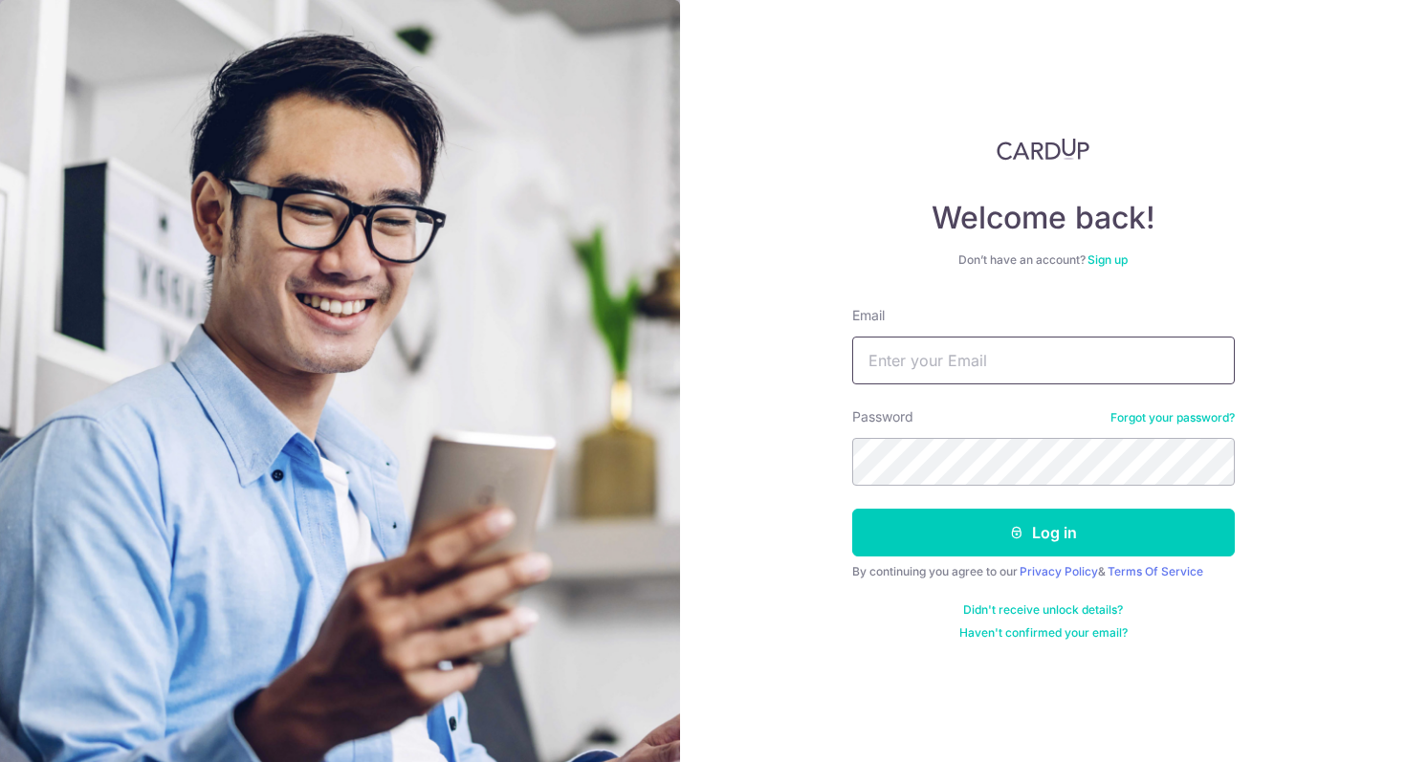
click at [957, 382] on input "Email" at bounding box center [1043, 361] width 383 height 48
type input "bintangpamungkas93@gmail.com"
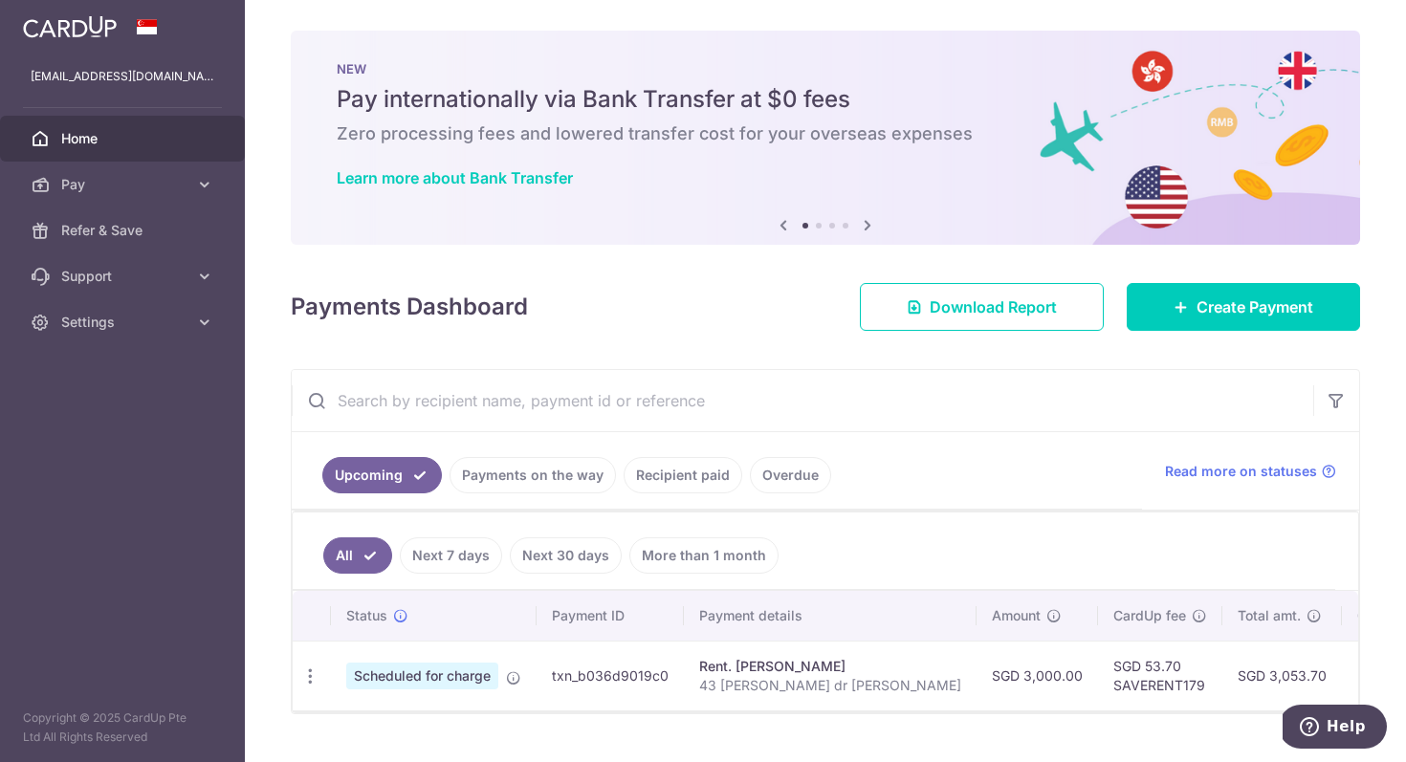
scroll to position [42, 0]
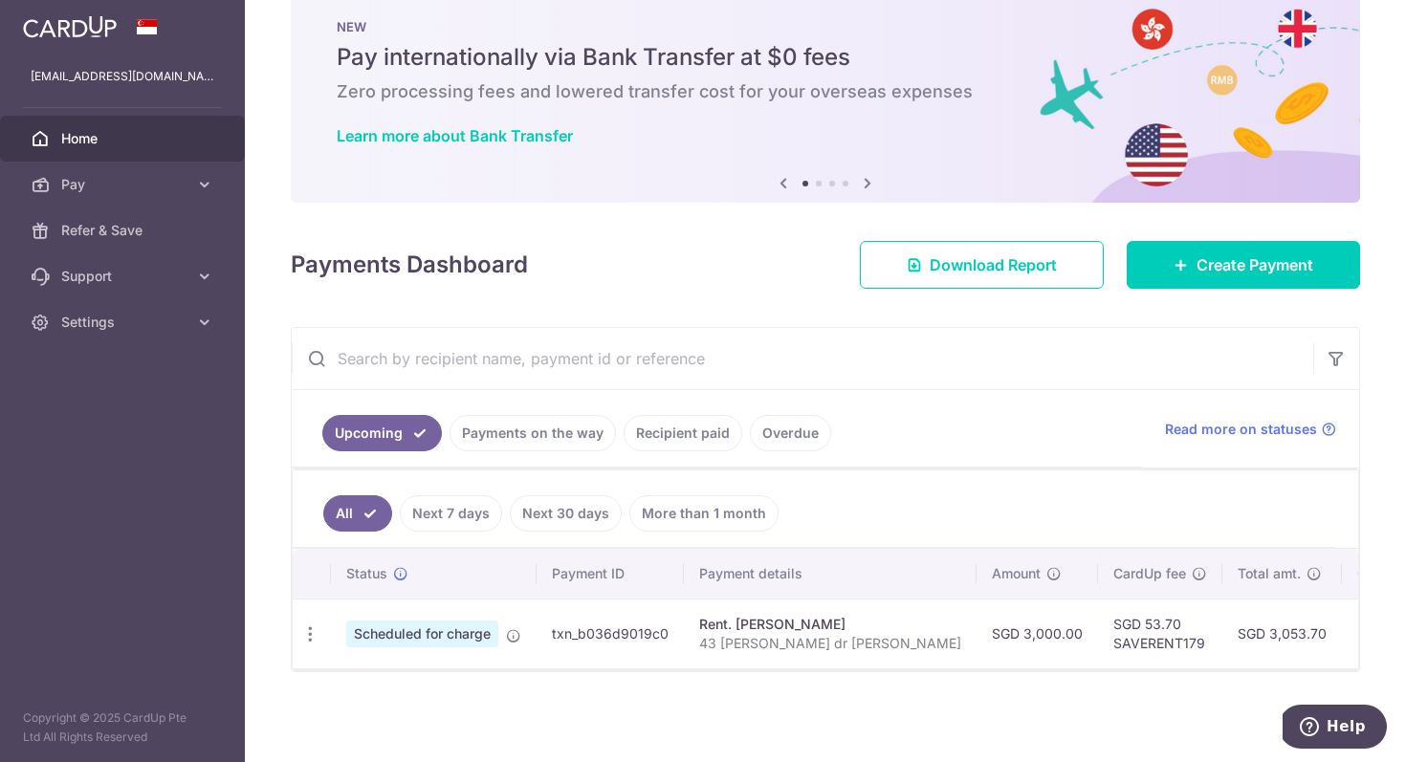
click at [714, 434] on link "Recipient paid" at bounding box center [683, 433] width 119 height 36
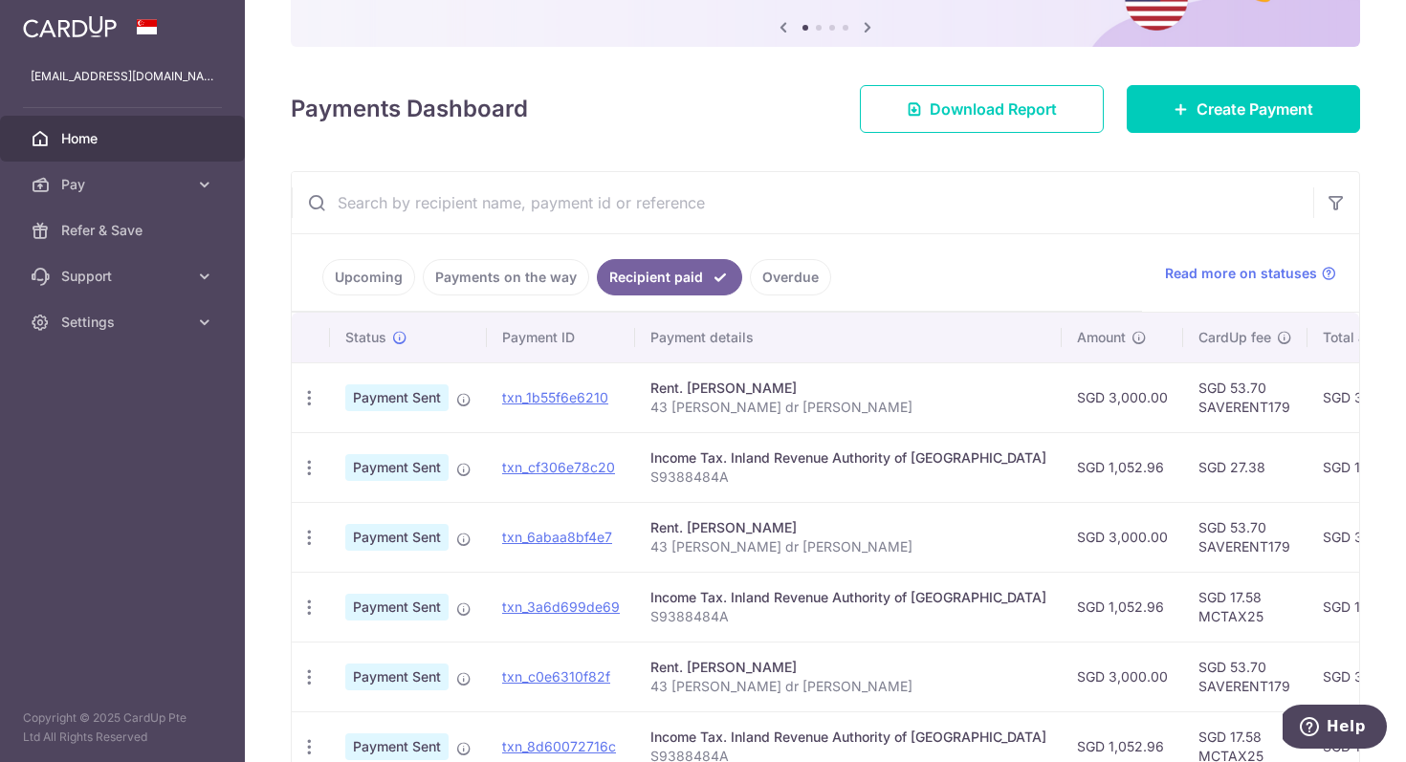
scroll to position [200, 0]
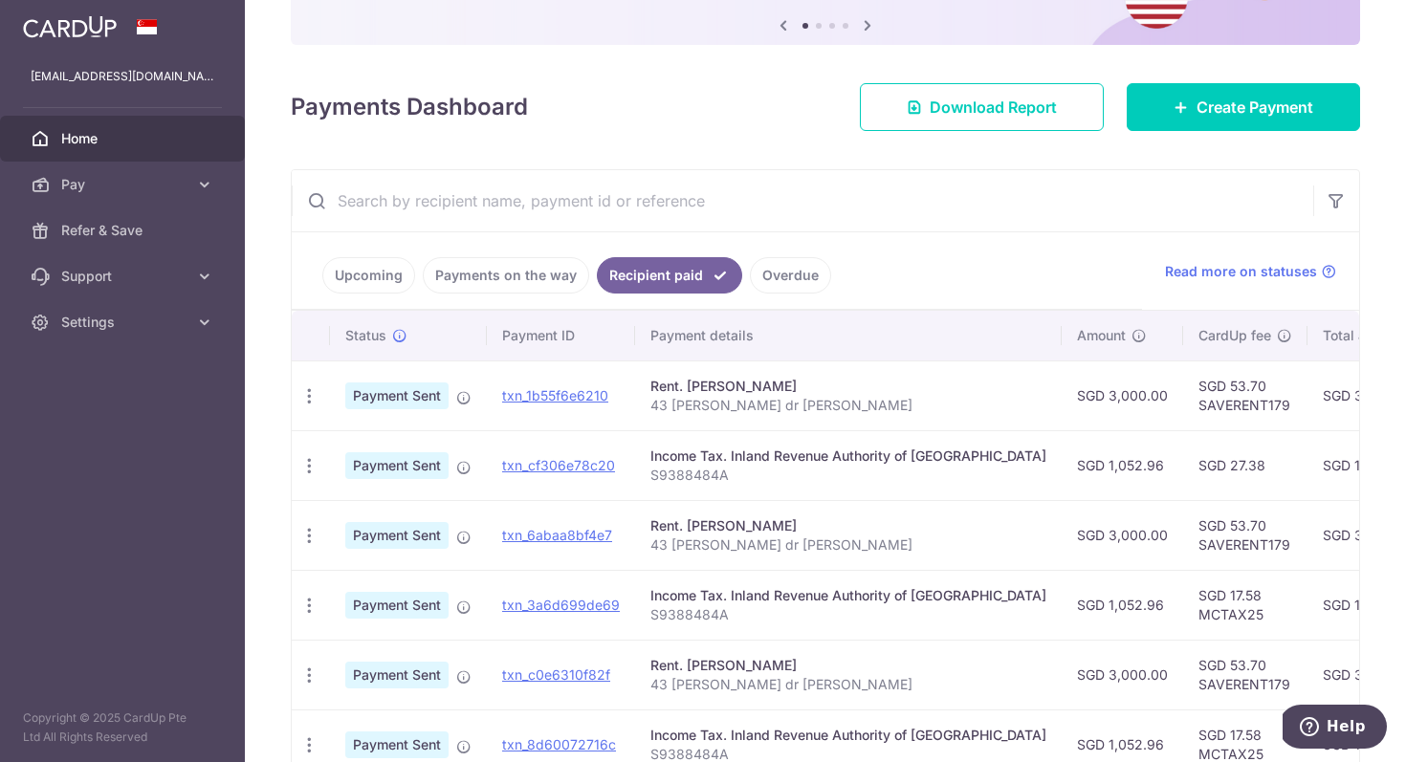
click at [343, 294] on ul "Upcoming Payments on the way Recipient paid Overdue" at bounding box center [717, 270] width 850 height 77
click at [345, 281] on link "Upcoming" at bounding box center [368, 275] width 93 height 36
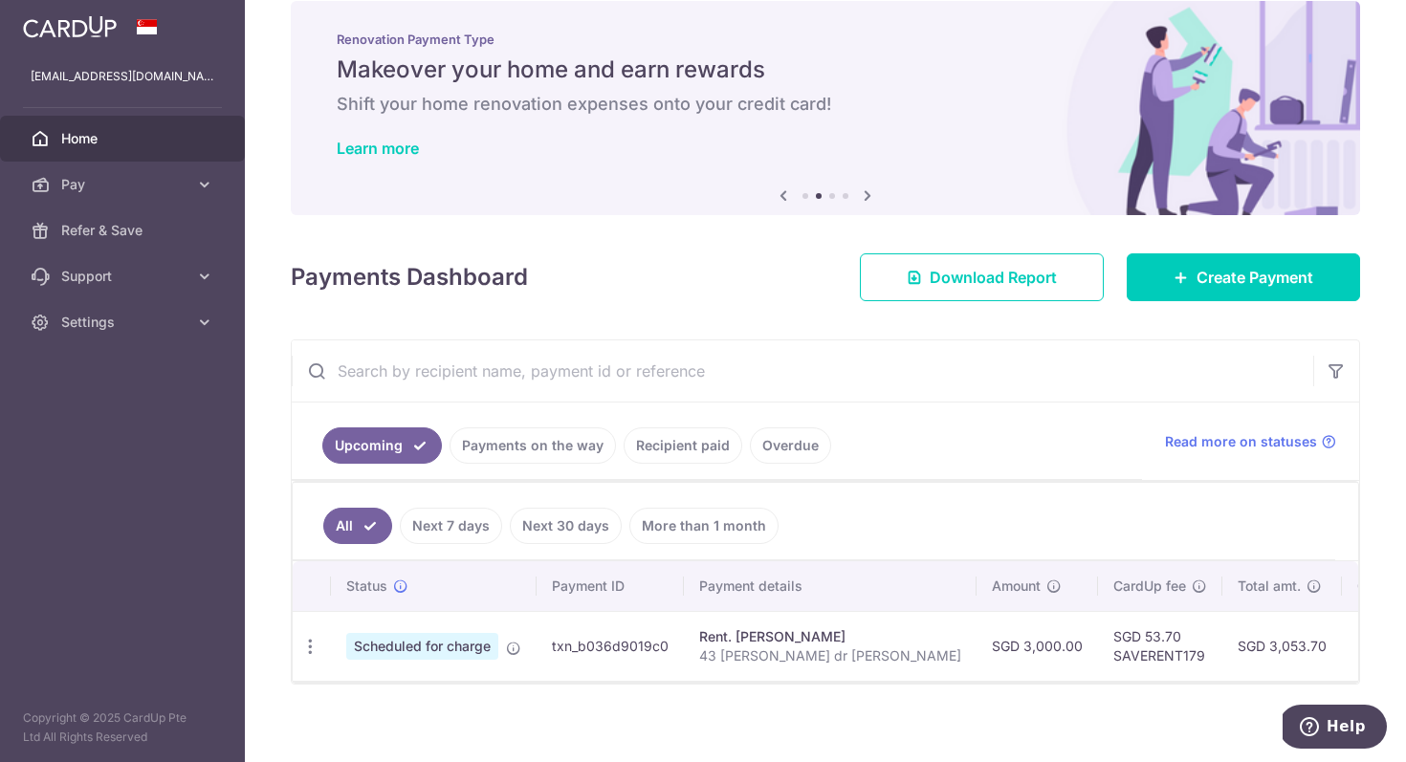
scroll to position [42, 0]
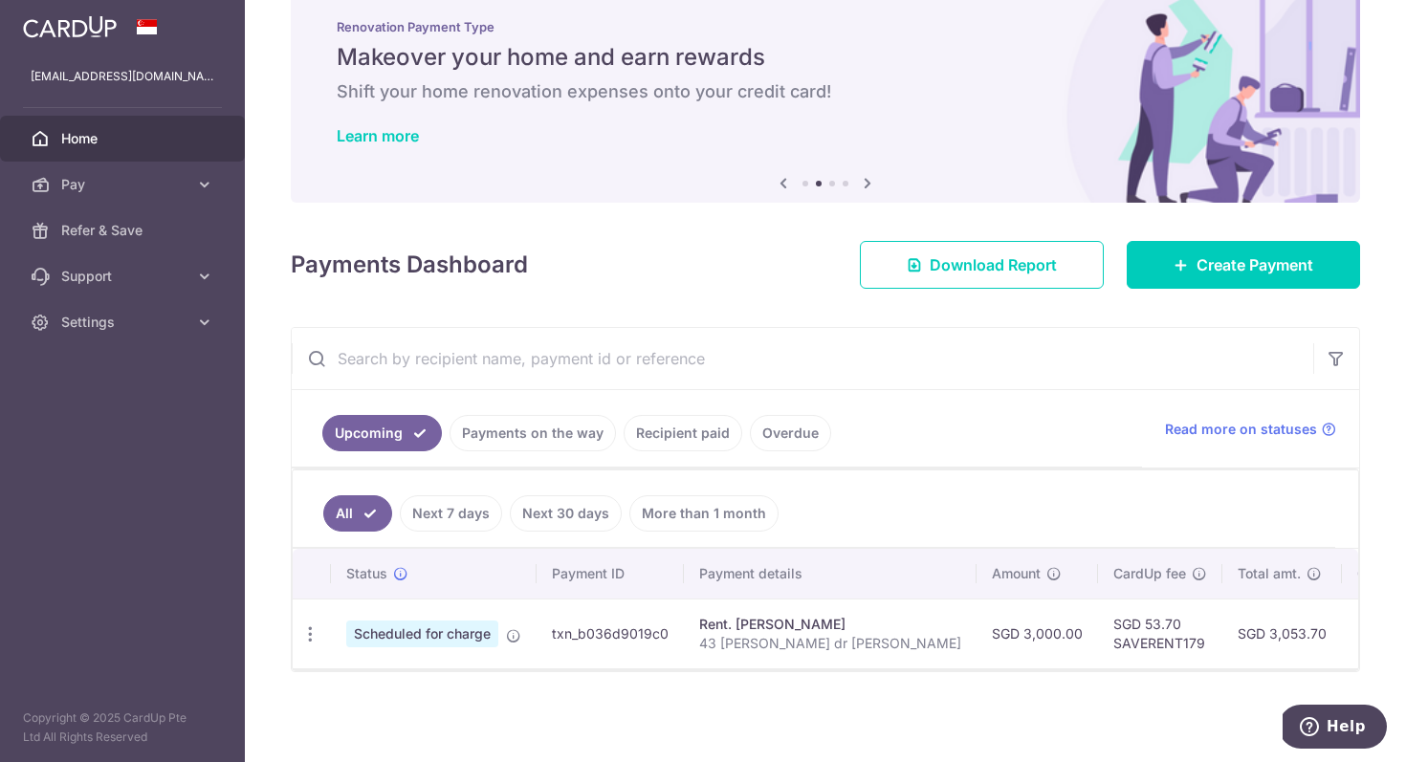
click at [654, 444] on link "Recipient paid" at bounding box center [683, 433] width 119 height 36
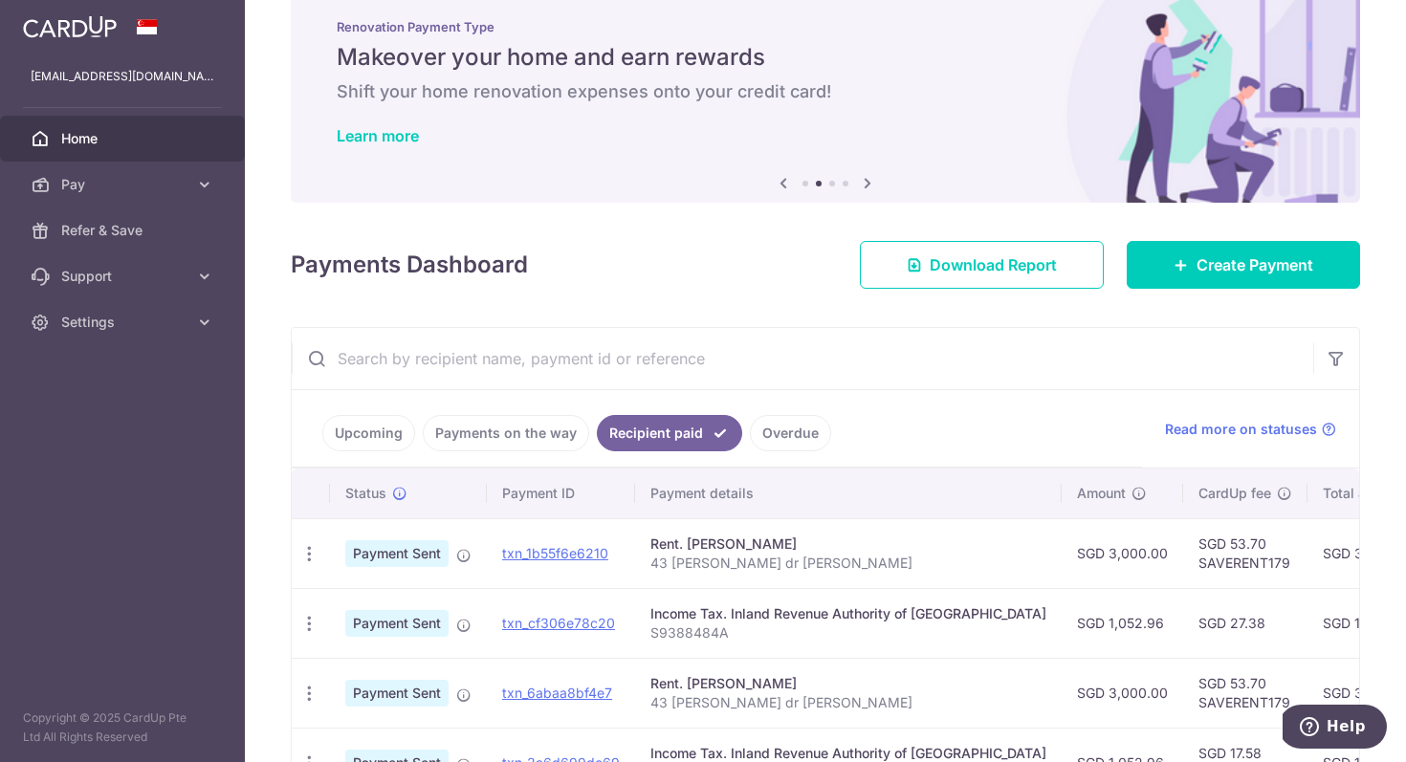
scroll to position [193, 0]
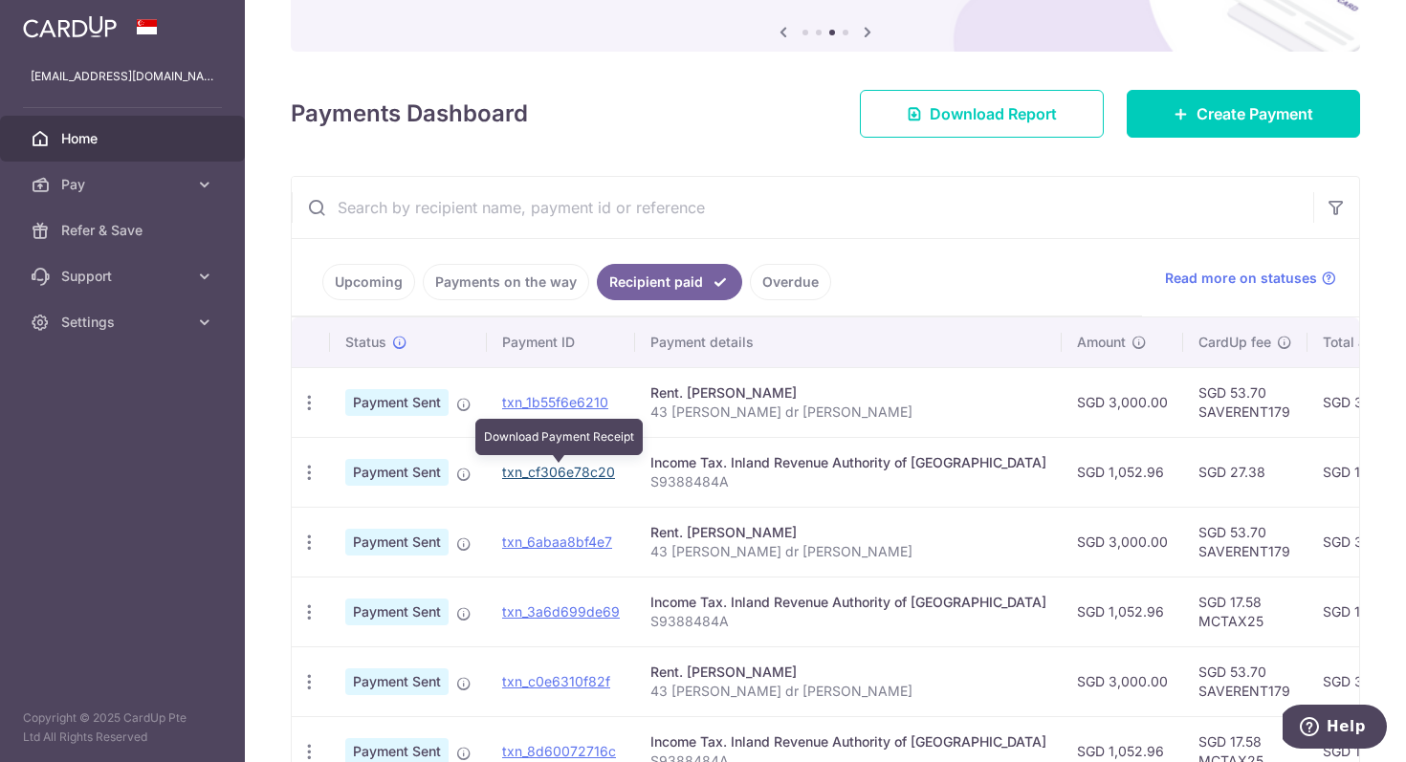
click at [529, 472] on link "txn_cf306e78c20" at bounding box center [558, 472] width 113 height 16
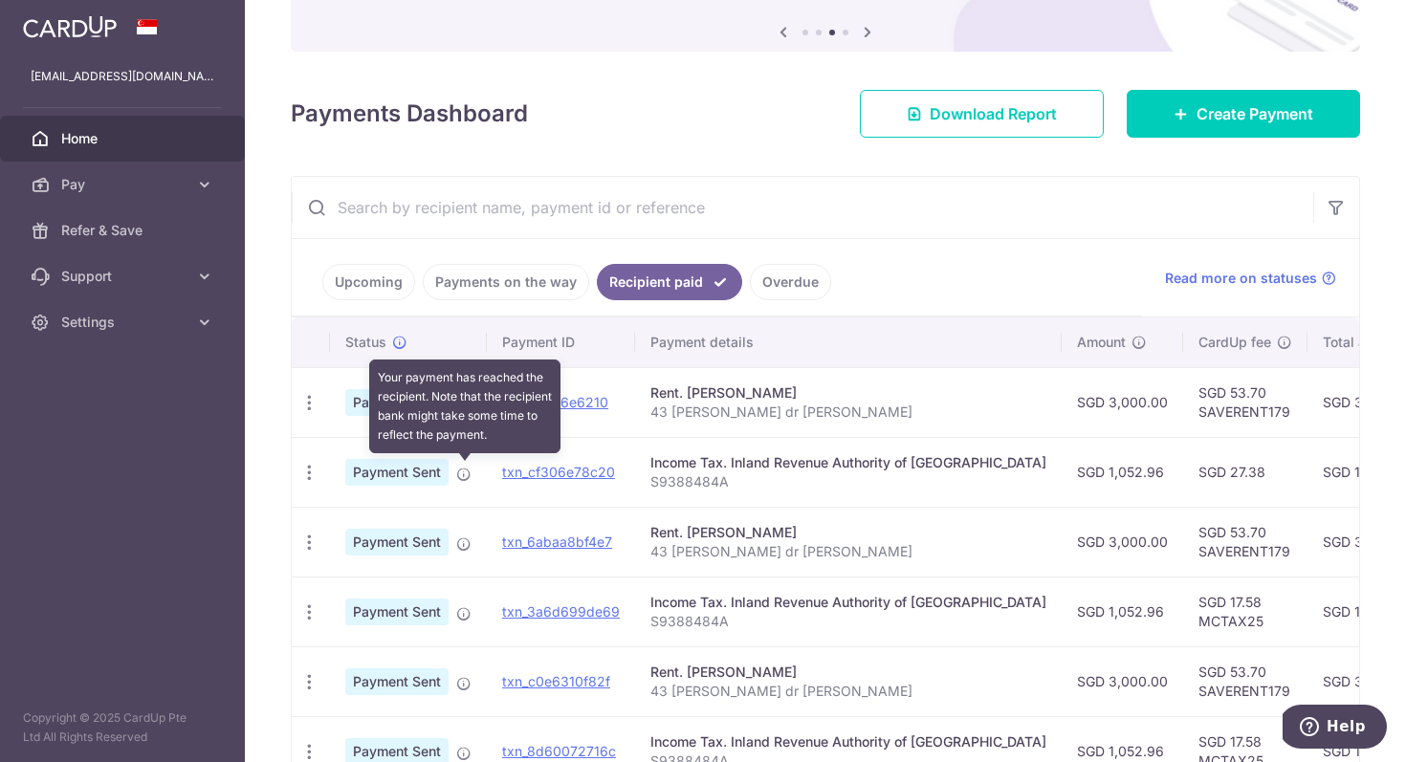
click at [463, 473] on icon at bounding box center [463, 474] width 15 height 15
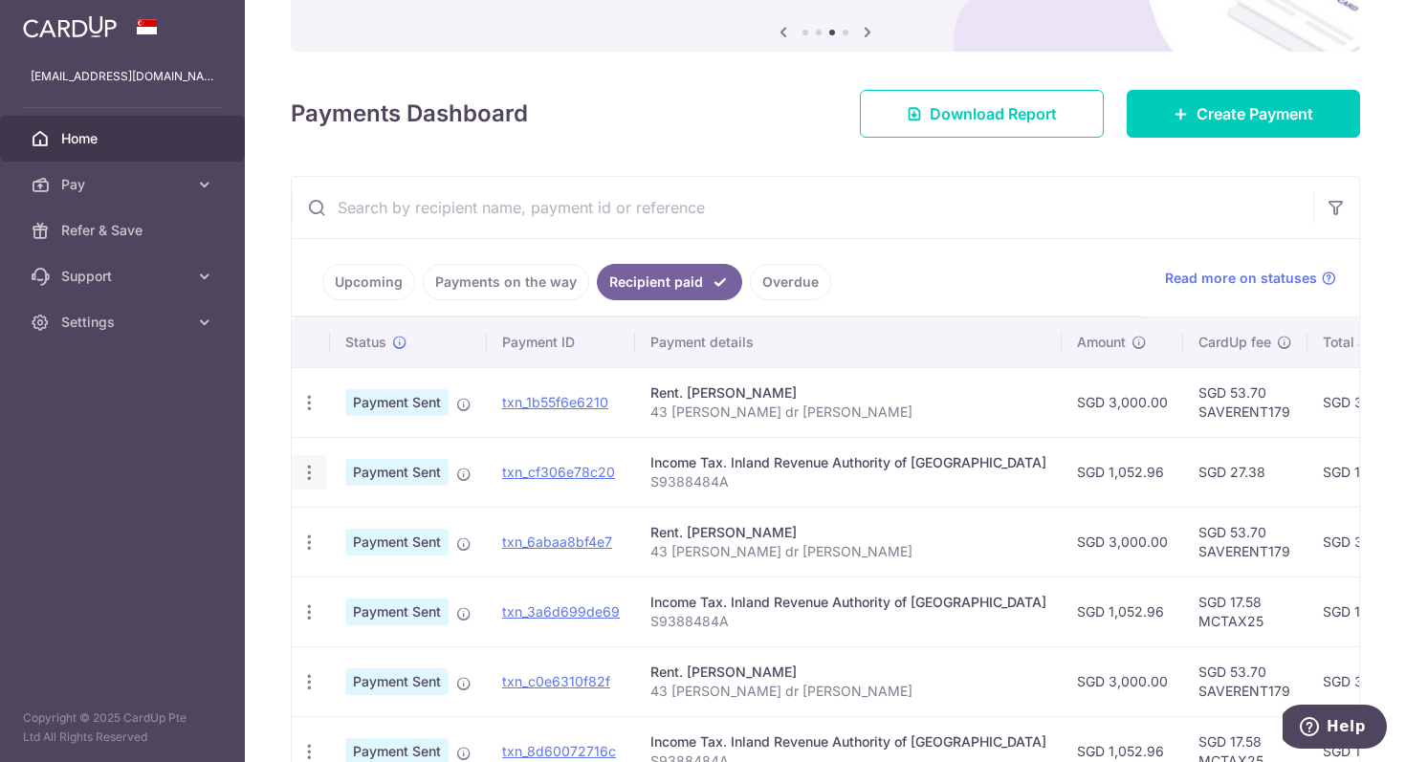
click at [313, 413] on icon "button" at bounding box center [309, 403] width 20 height 20
click at [961, 165] on div "× Pause Schedule Pause all future payments in this series Pause just this one p…" at bounding box center [825, 381] width 1161 height 762
click at [1254, 101] on link "Create Payment" at bounding box center [1243, 114] width 233 height 48
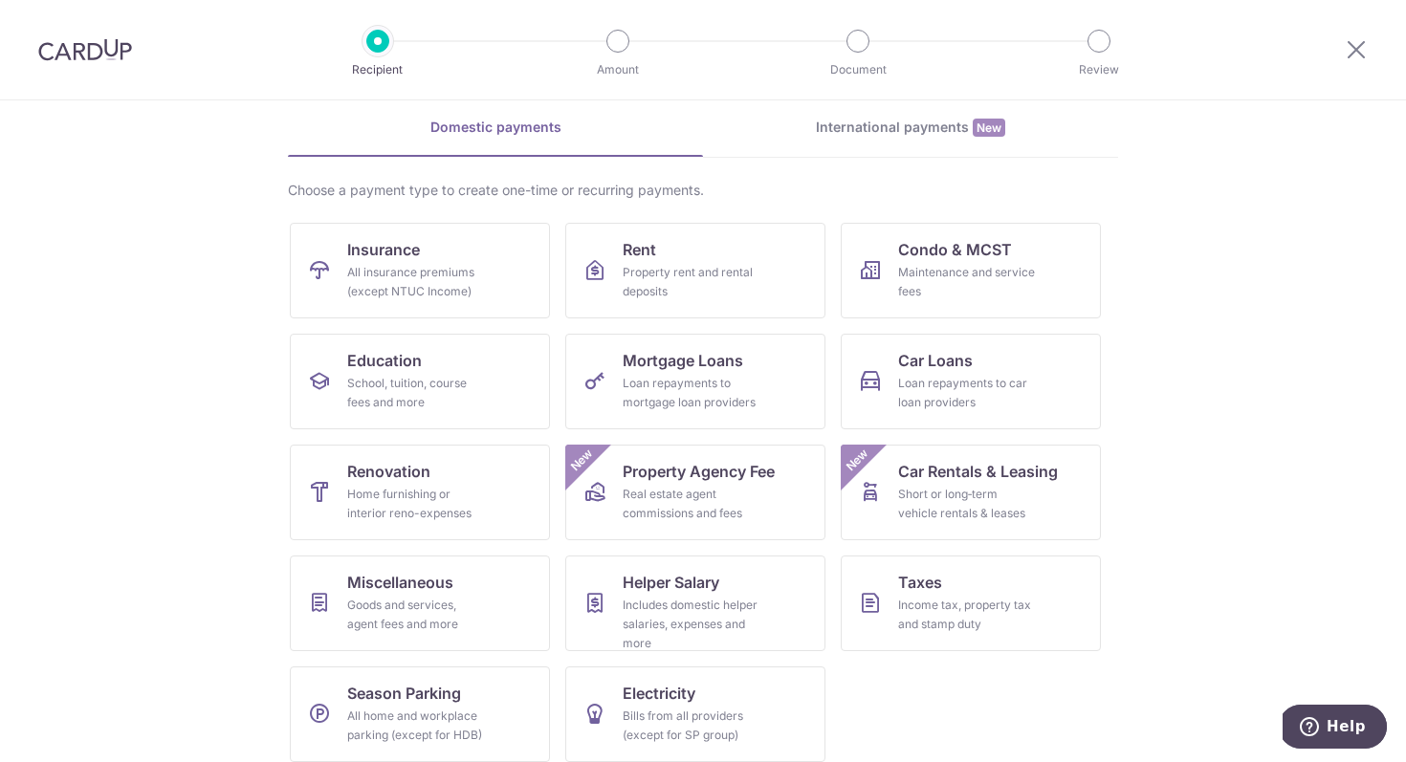
scroll to position [94, 0]
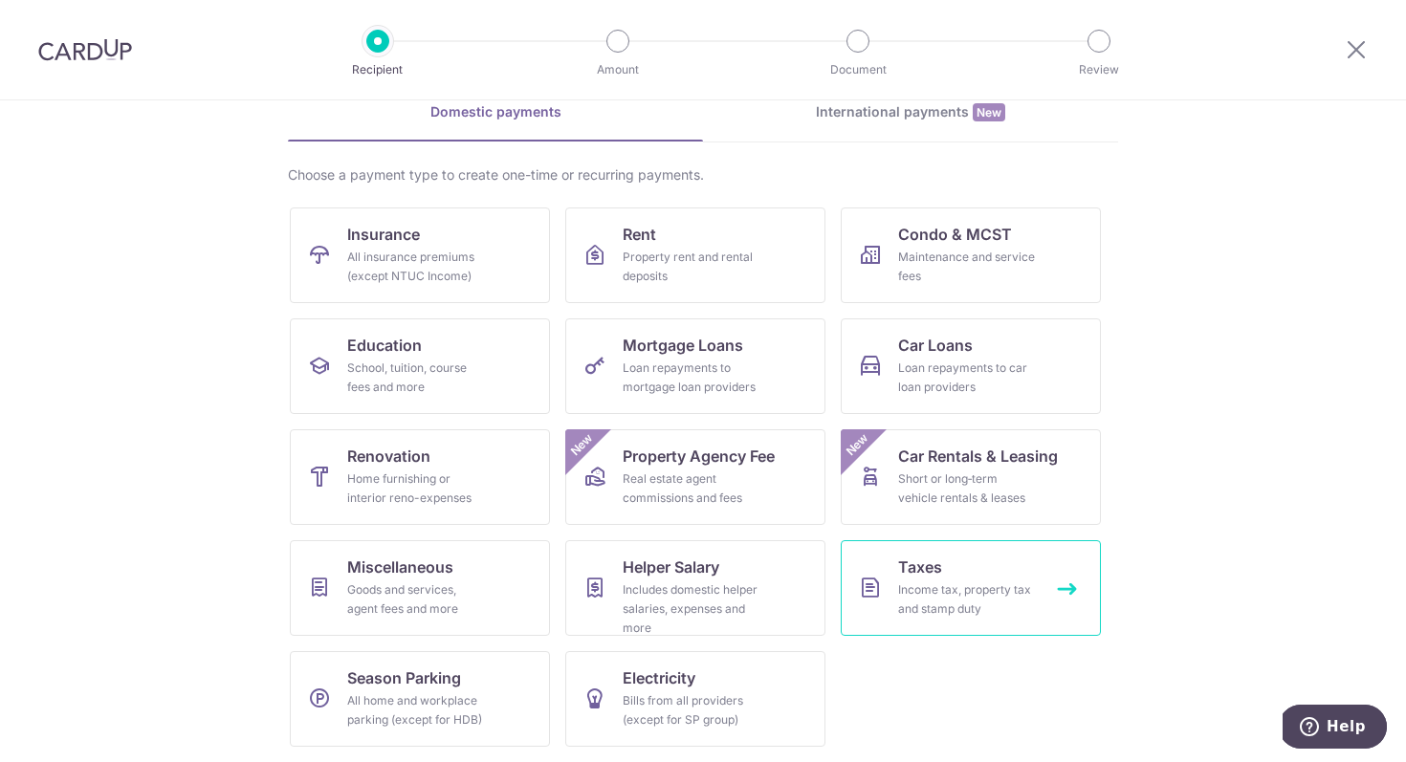
click at [968, 611] on div "Income tax, property tax and stamp duty" at bounding box center [967, 600] width 138 height 38
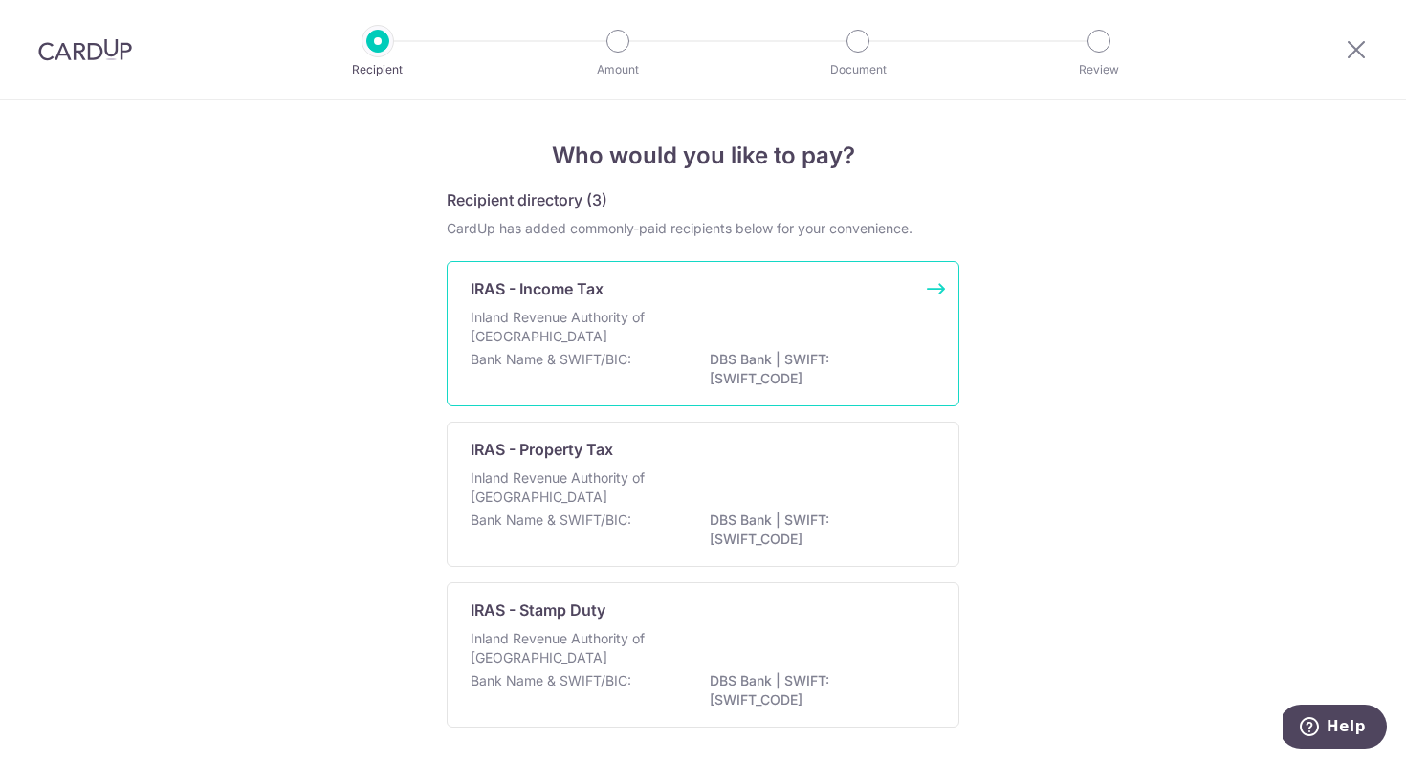
click at [604, 340] on p "Inland Revenue Authority of [GEOGRAPHIC_DATA]" at bounding box center [572, 327] width 203 height 38
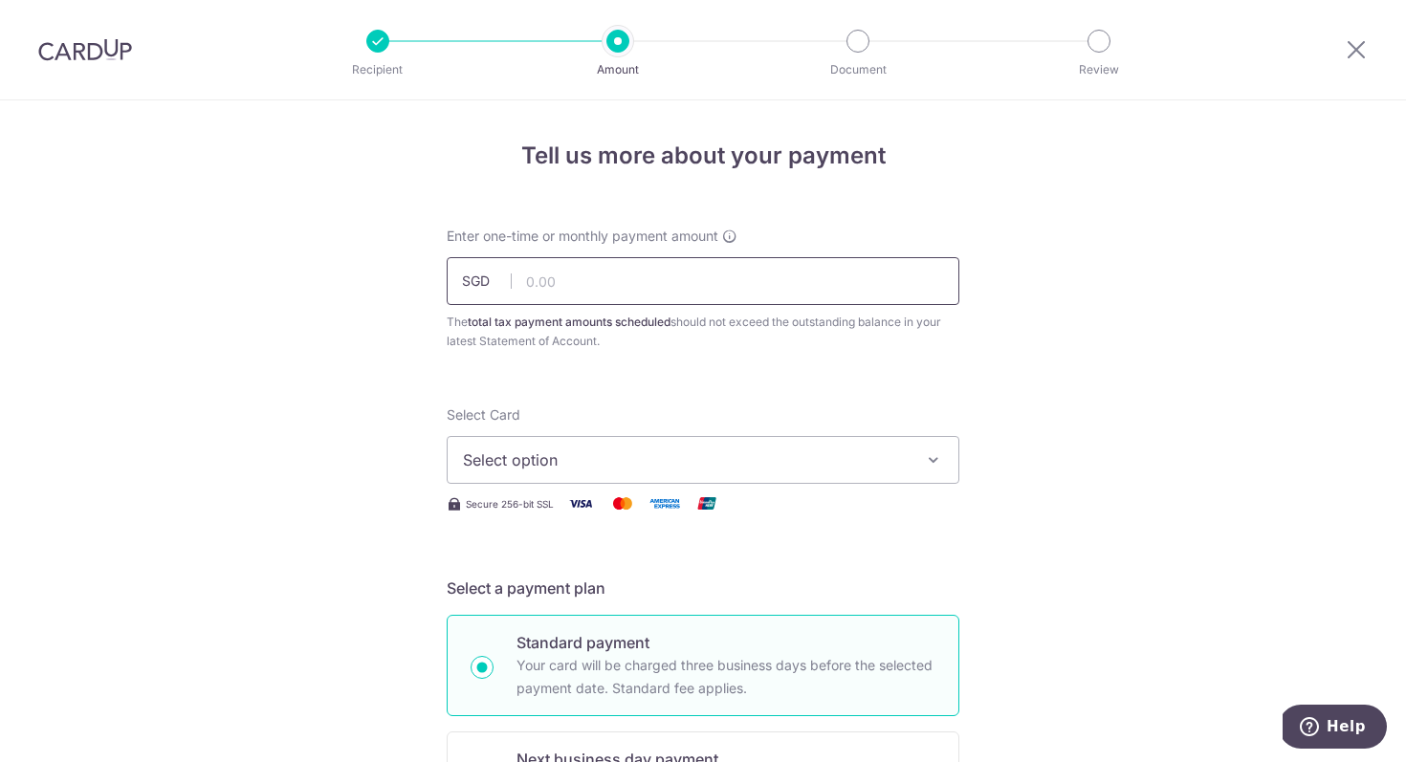
click at [584, 278] on input "text" at bounding box center [703, 281] width 513 height 48
type input "1,052.96"
click at [658, 453] on span "Select option" at bounding box center [686, 460] width 446 height 23
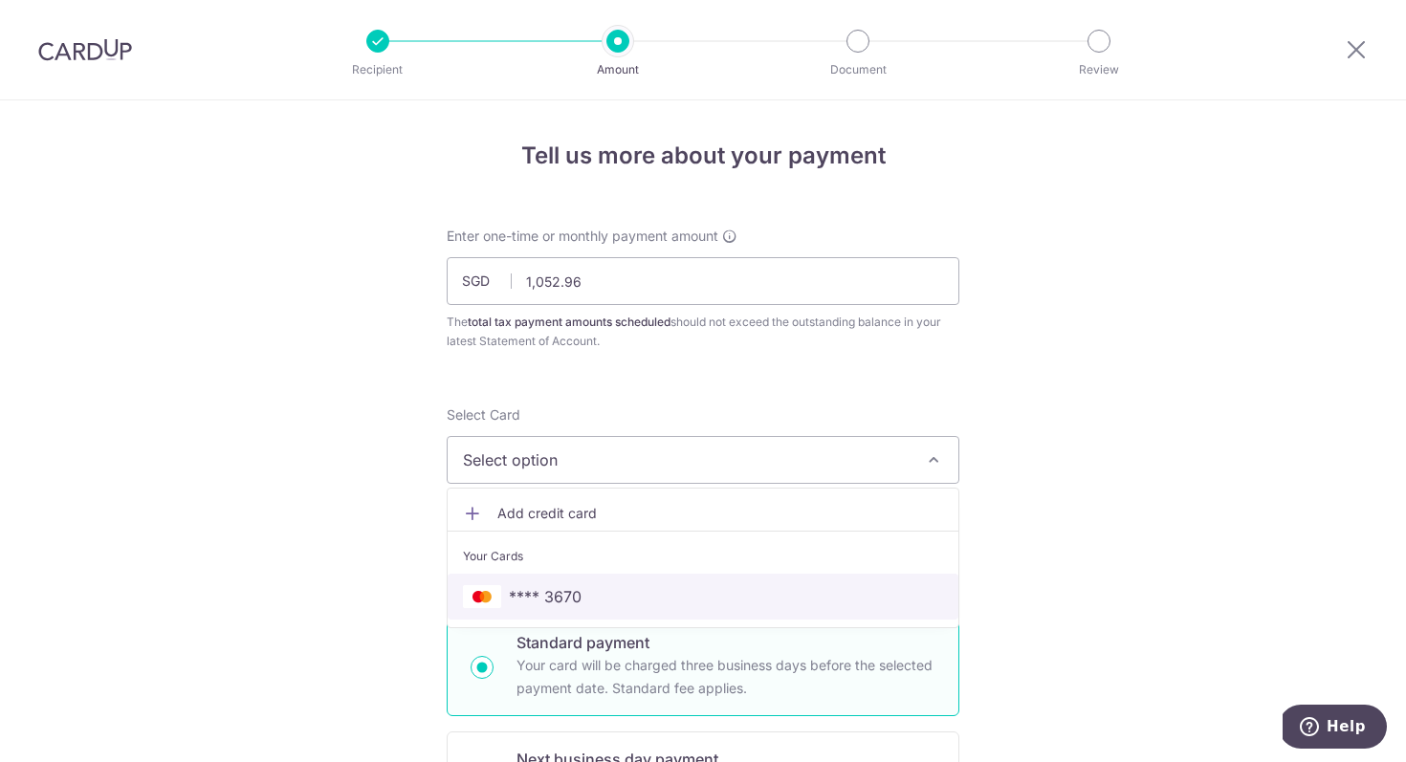
click at [635, 590] on span "**** 3670" at bounding box center [703, 596] width 480 height 23
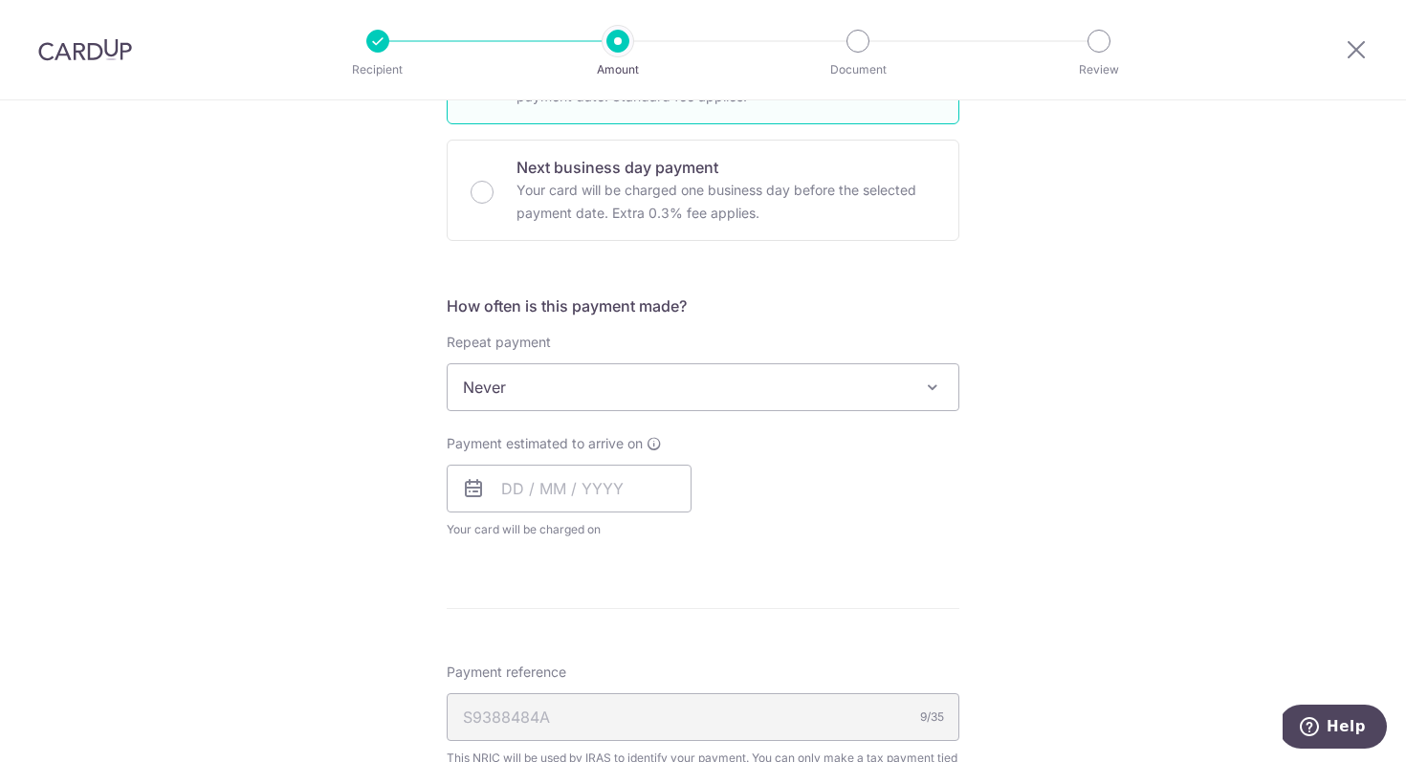
scroll to position [625, 0]
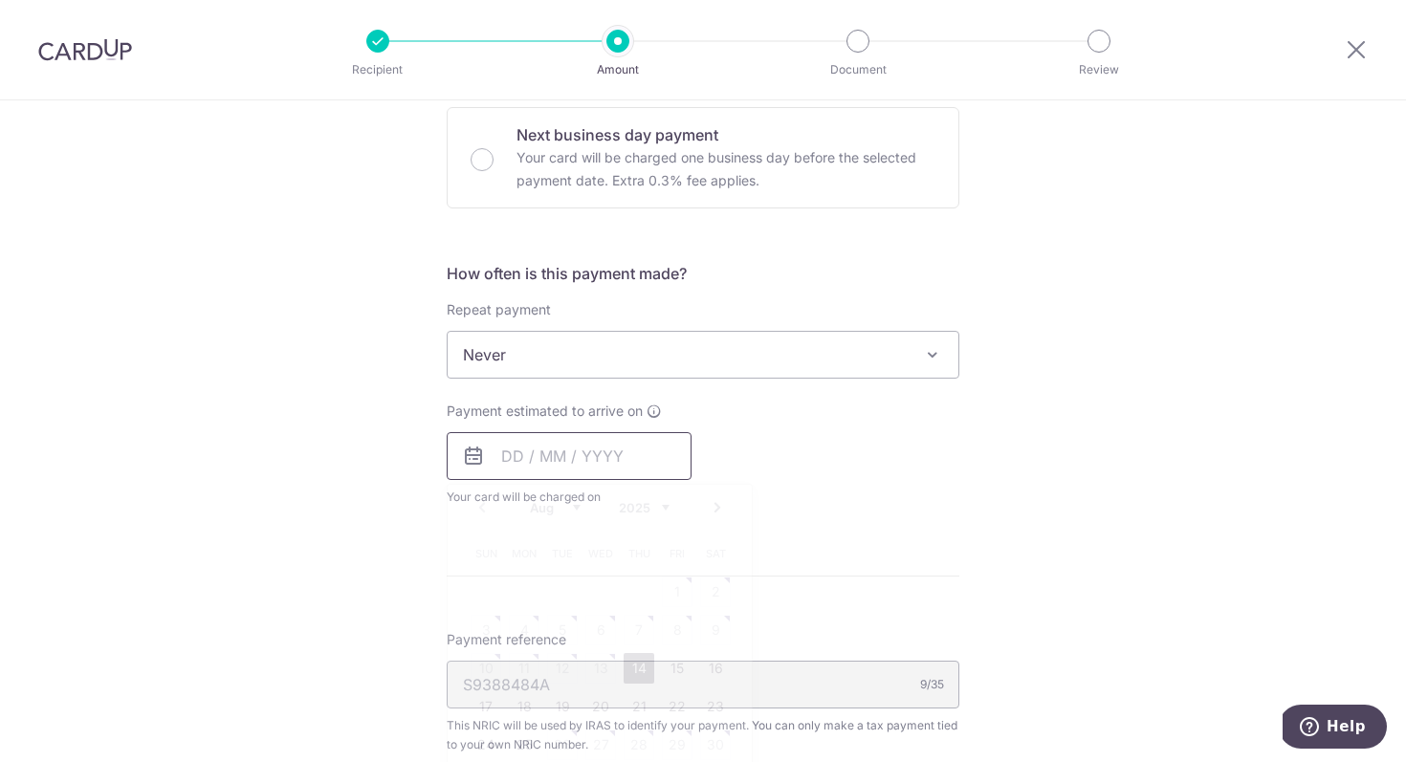
click at [514, 453] on input "text" at bounding box center [569, 456] width 245 height 48
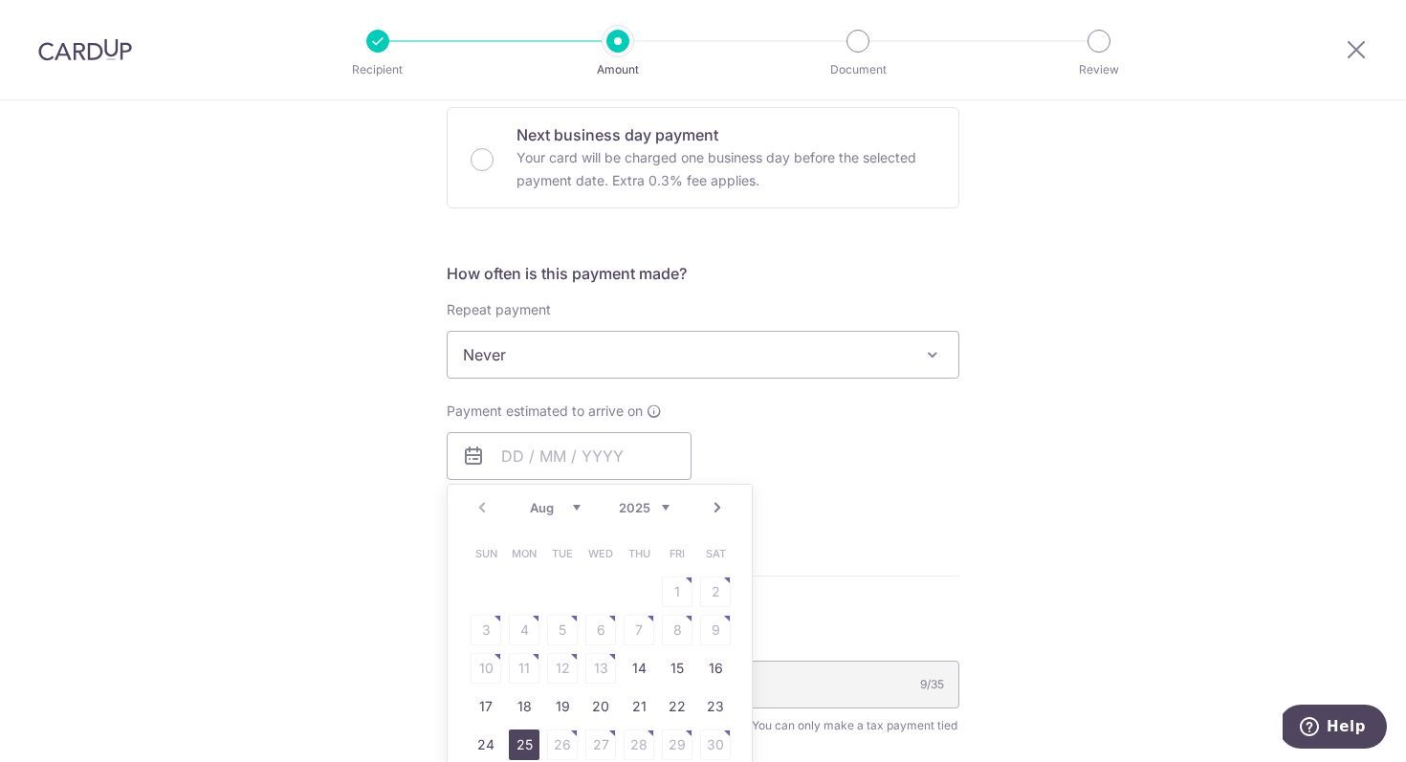
click at [528, 742] on link "25" at bounding box center [524, 745] width 31 height 31
type input "25/08/2025"
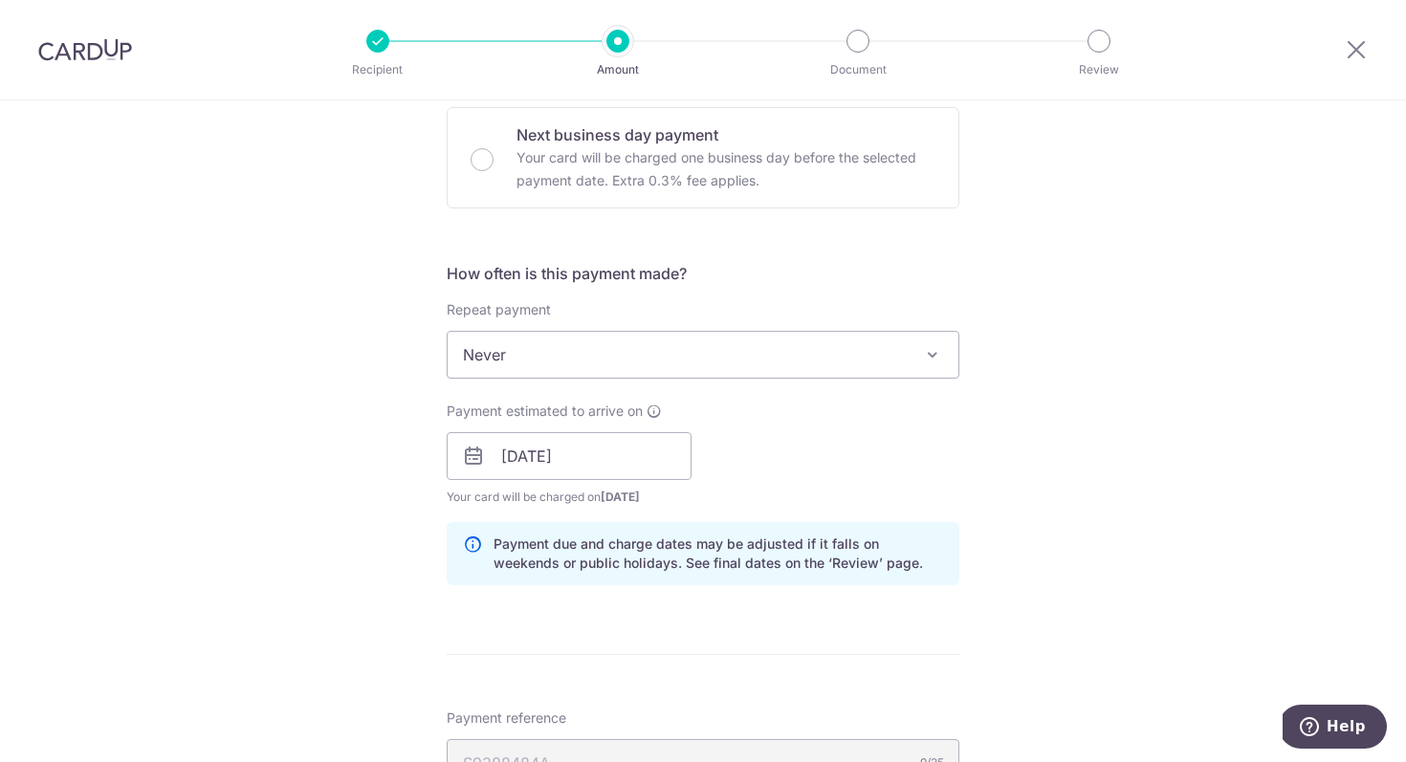
click at [1017, 428] on div "Tell us more about your payment Enter one-time or monthly payment amount SGD 1,…" at bounding box center [703, 403] width 1406 height 1854
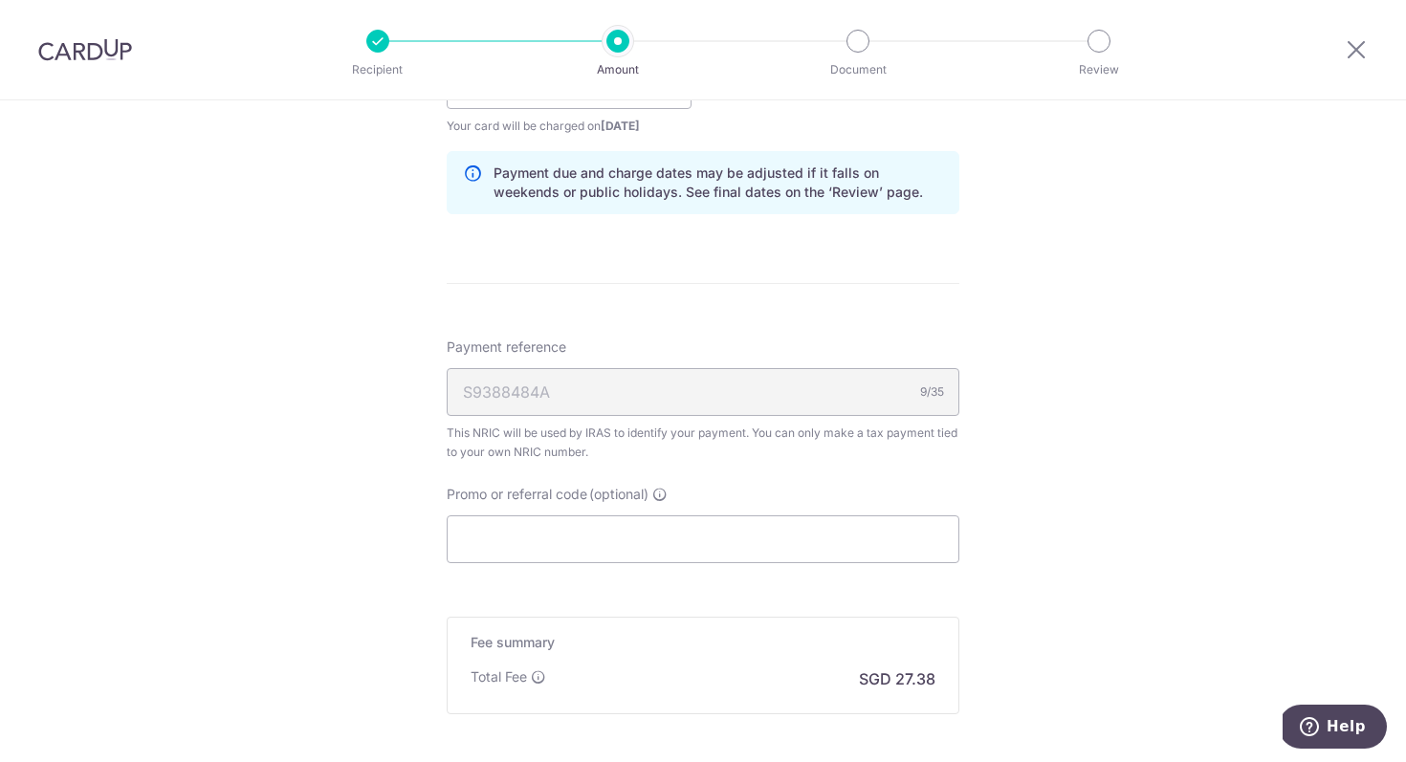
scroll to position [1030, 0]
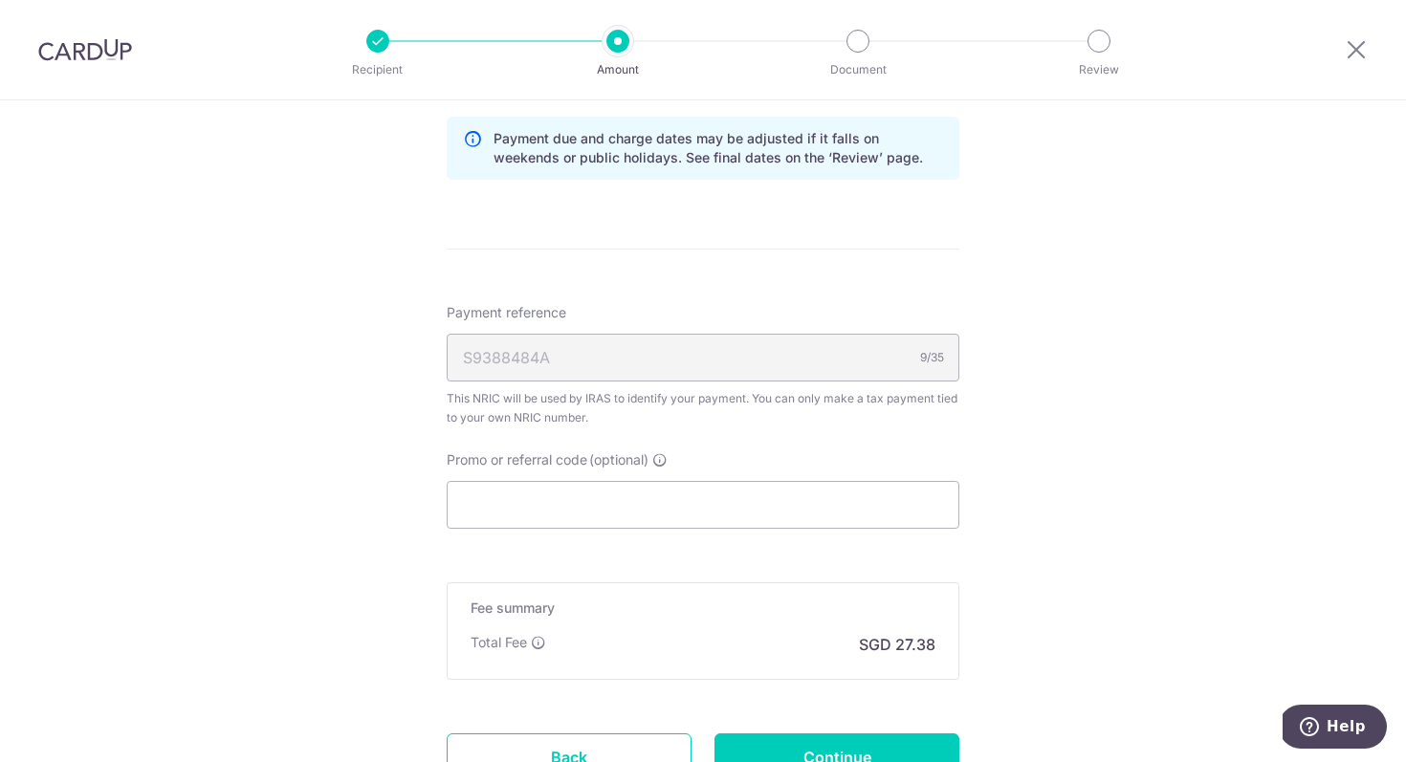
click at [87, 56] on img at bounding box center [85, 49] width 94 height 23
click at [734, 494] on input "Promo or referral code (optional)" at bounding box center [703, 505] width 513 height 48
paste input "MCTAX25"
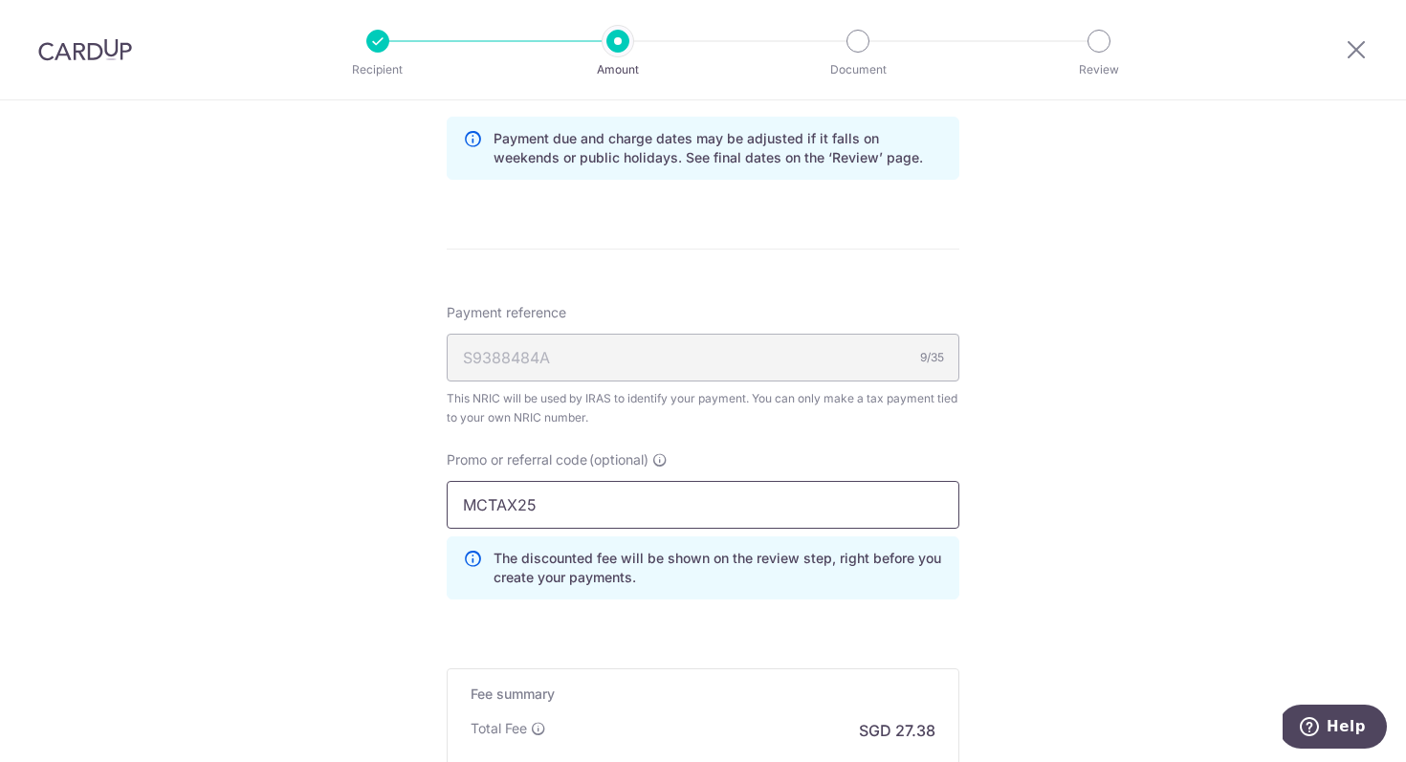
type input "MCTAX25"
click at [1076, 465] on div "Tell us more about your payment Enter one-time or monthly payment amount SGD 1,…" at bounding box center [703, 40] width 1406 height 1941
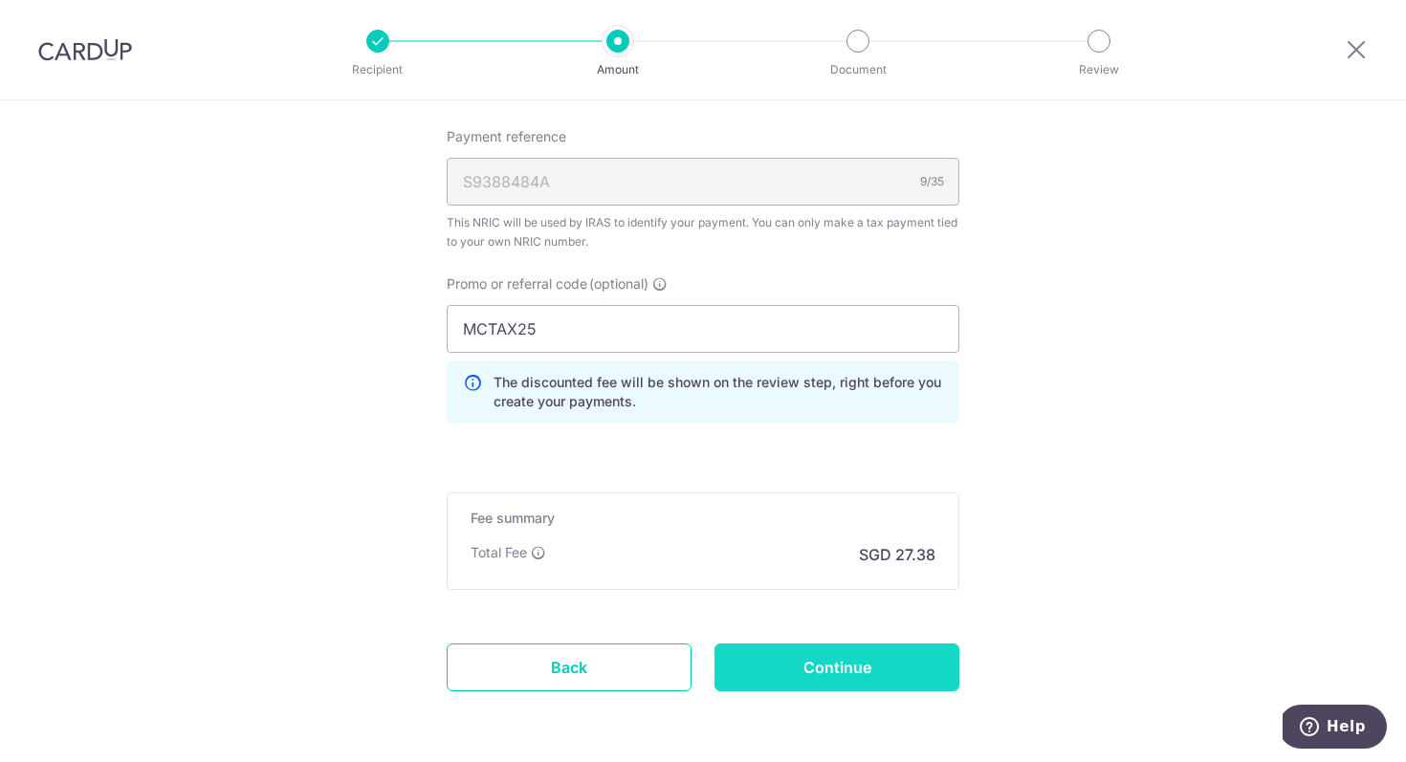
click at [896, 677] on input "Continue" at bounding box center [836, 668] width 245 height 48
type input "Create Schedule"
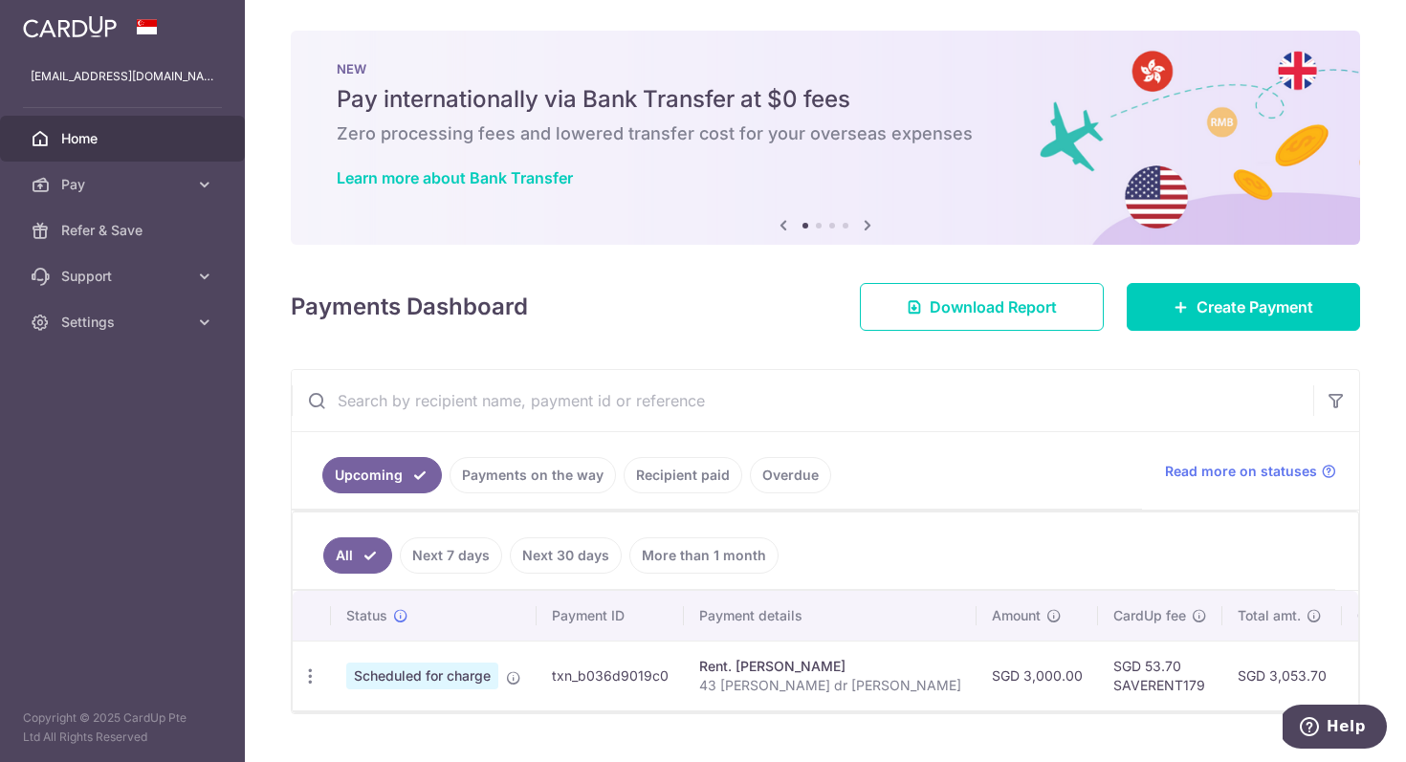
click at [679, 469] on link "Recipient paid" at bounding box center [683, 475] width 119 height 36
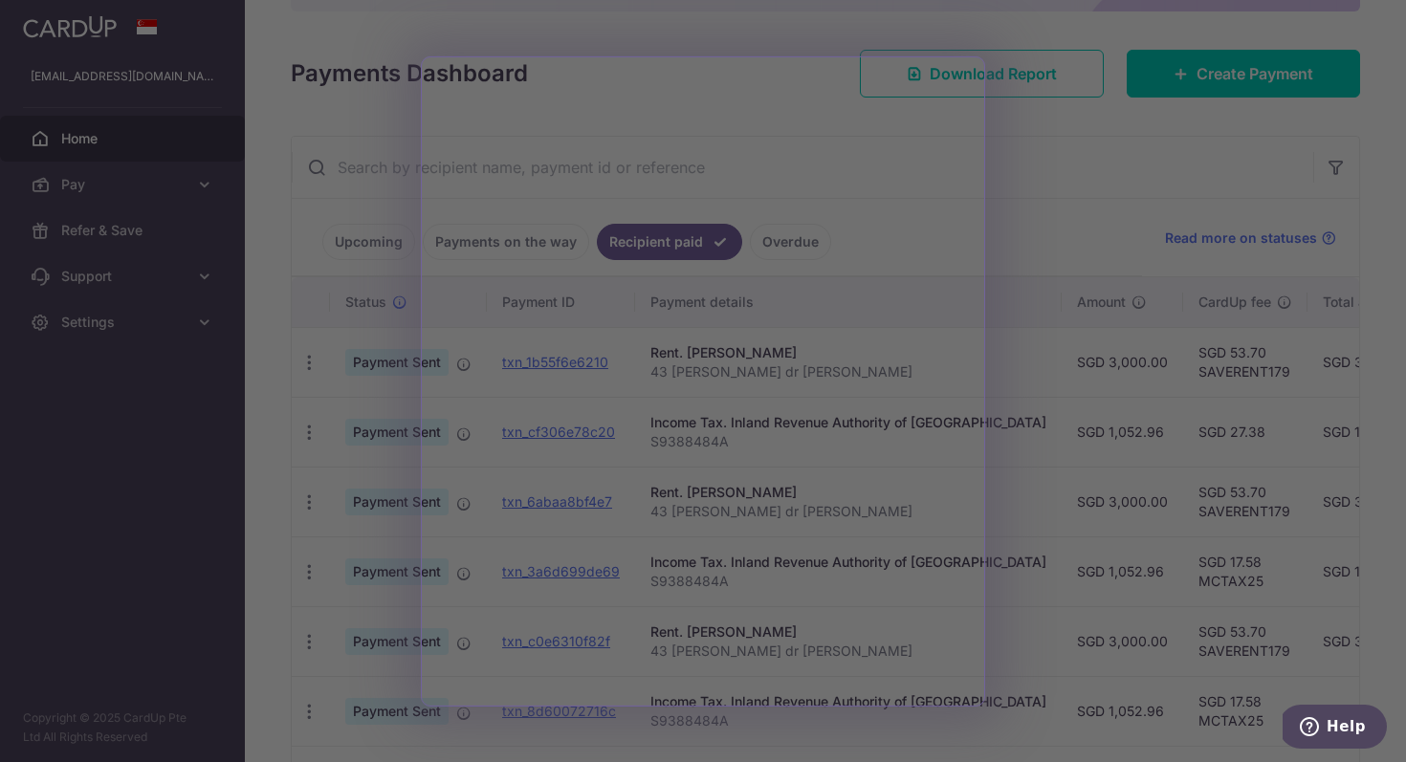
scroll to position [235, 0]
click at [1103, 515] on div at bounding box center [710, 385] width 1420 height 770
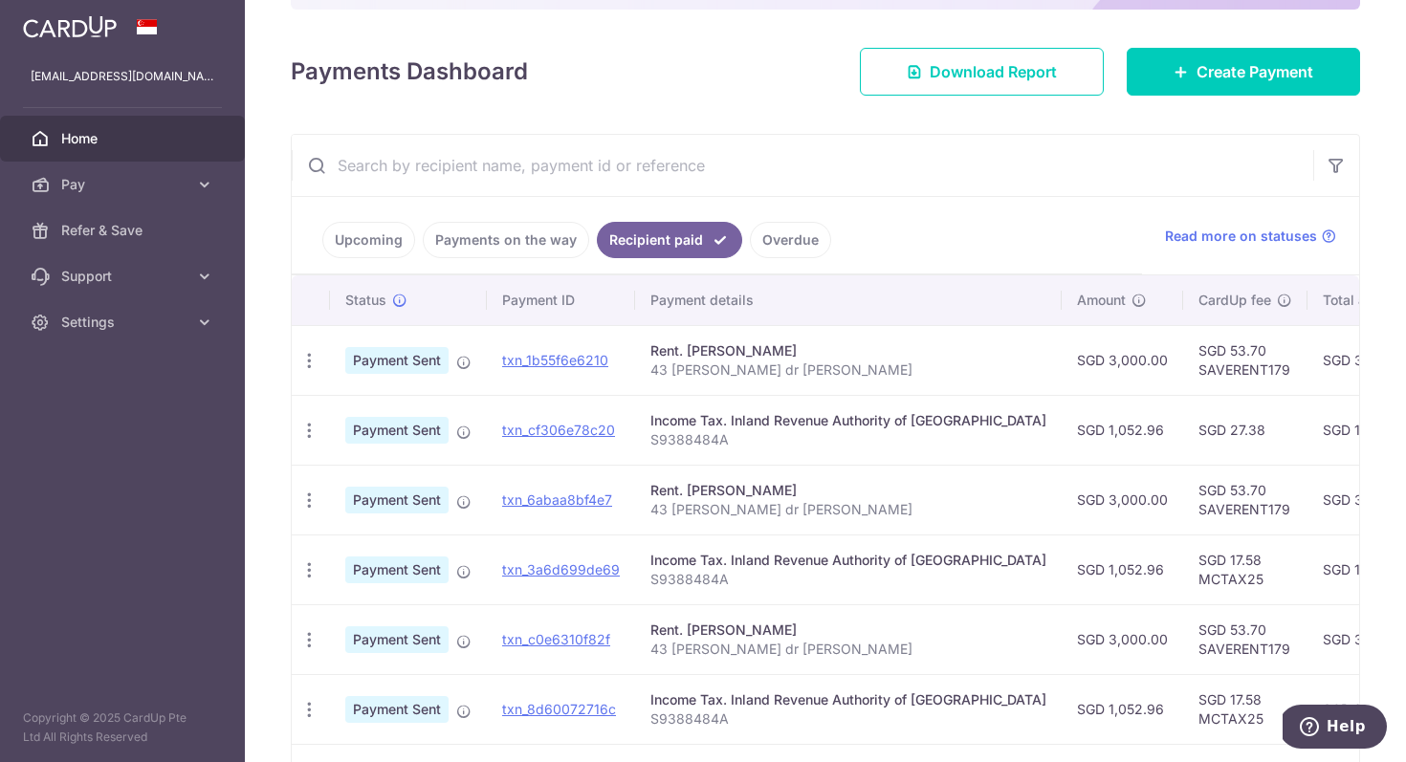
click at [1183, 580] on td "SGD 17.58 MCTAX25" at bounding box center [1245, 570] width 124 height 70
copy td "MCTAX25"
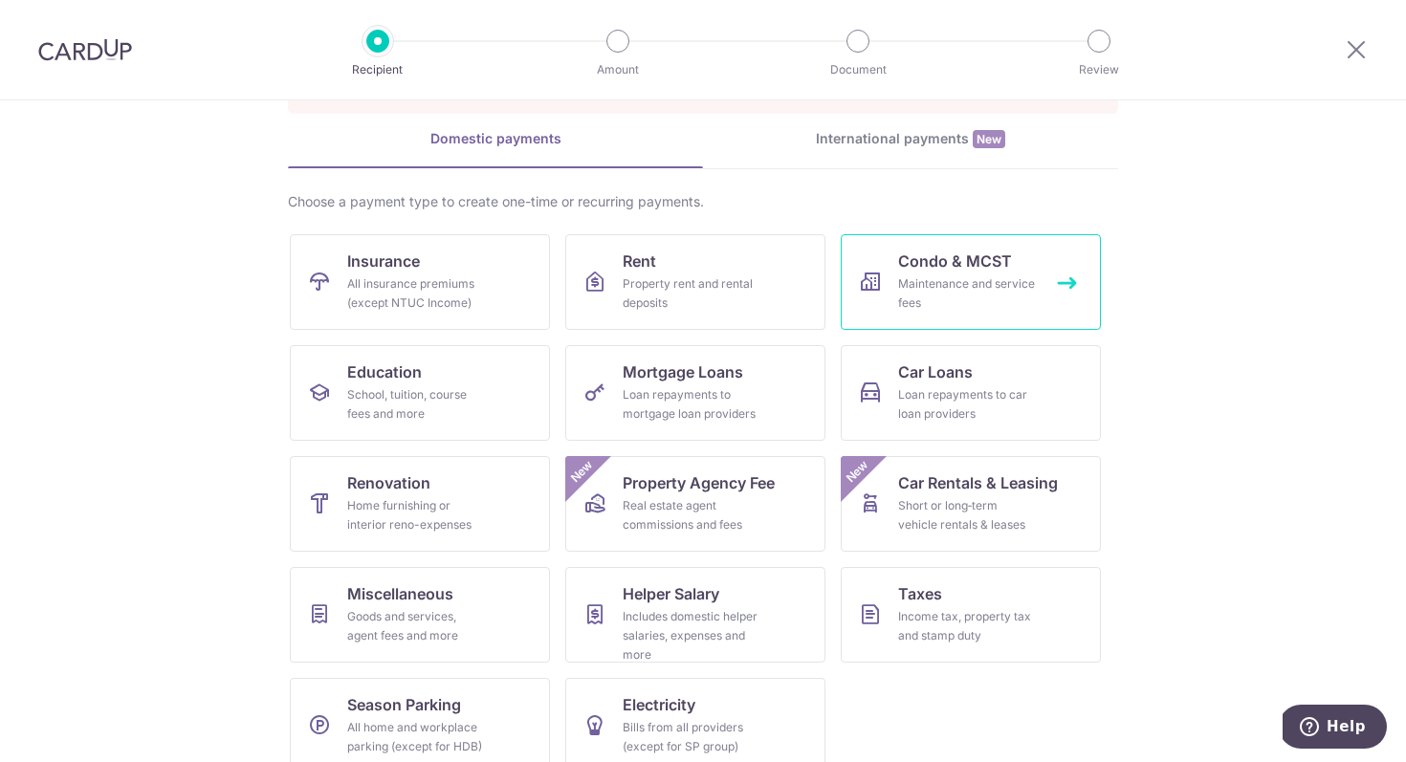
scroll to position [153, 0]
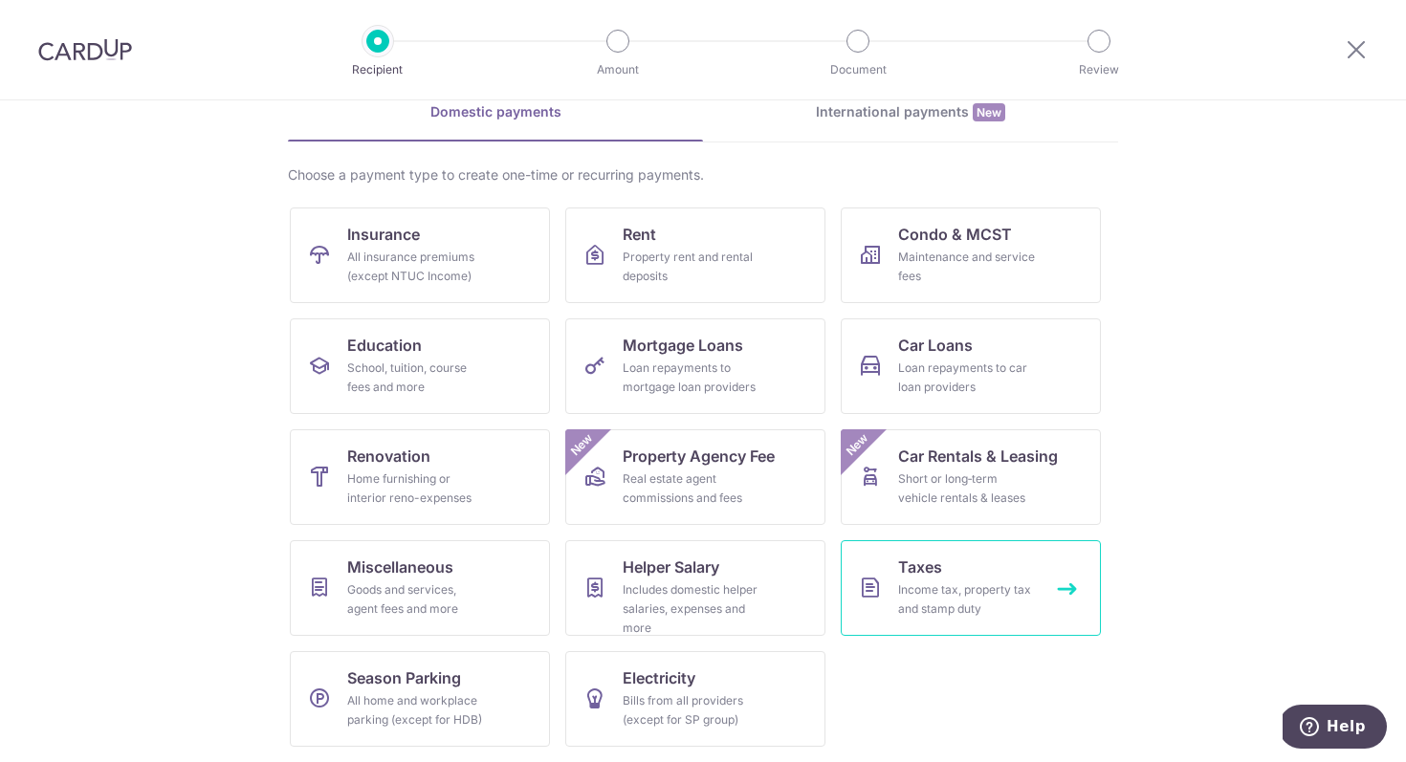
click at [959, 575] on link "Taxes Income tax, property tax and stamp duty" at bounding box center [971, 588] width 260 height 96
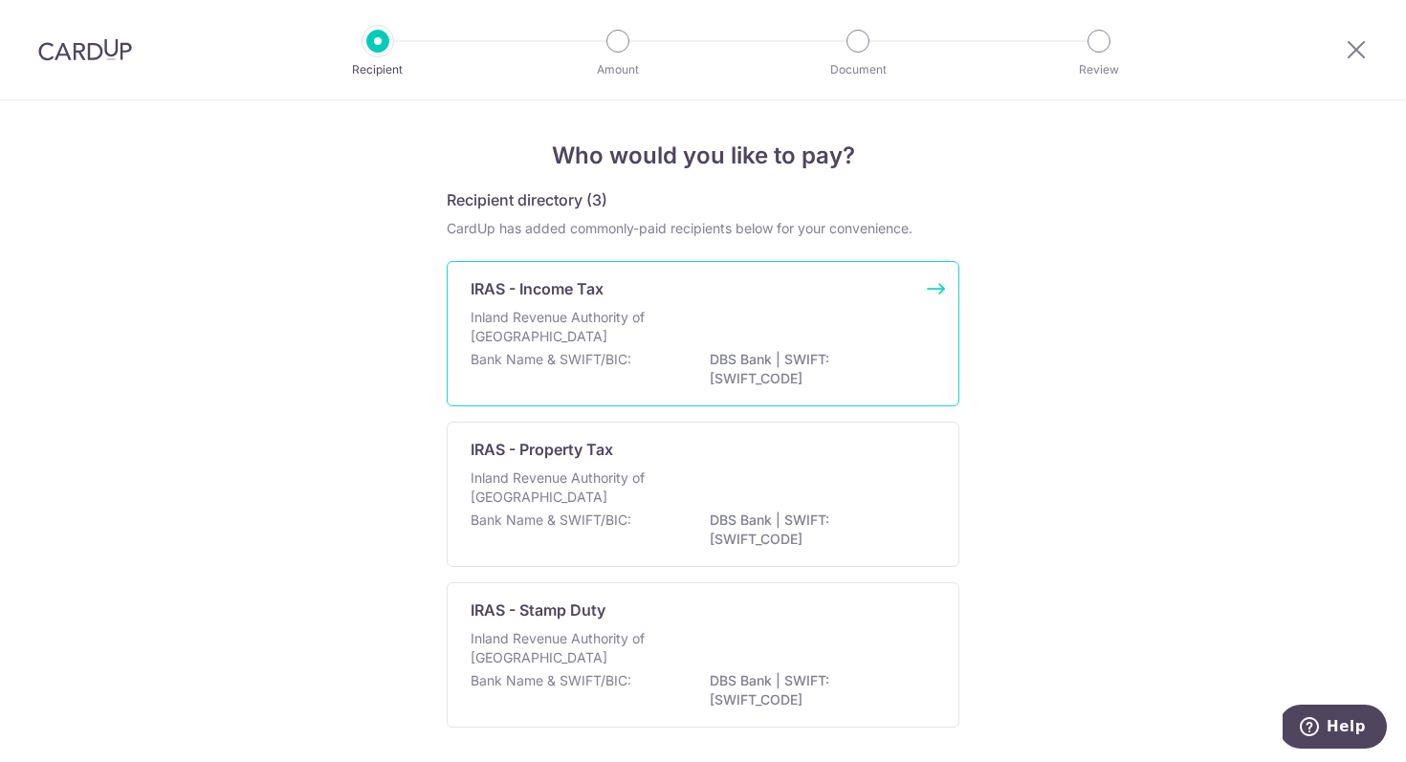
click at [759, 345] on div "Inland Revenue Authority of Singapore" at bounding box center [703, 329] width 465 height 42
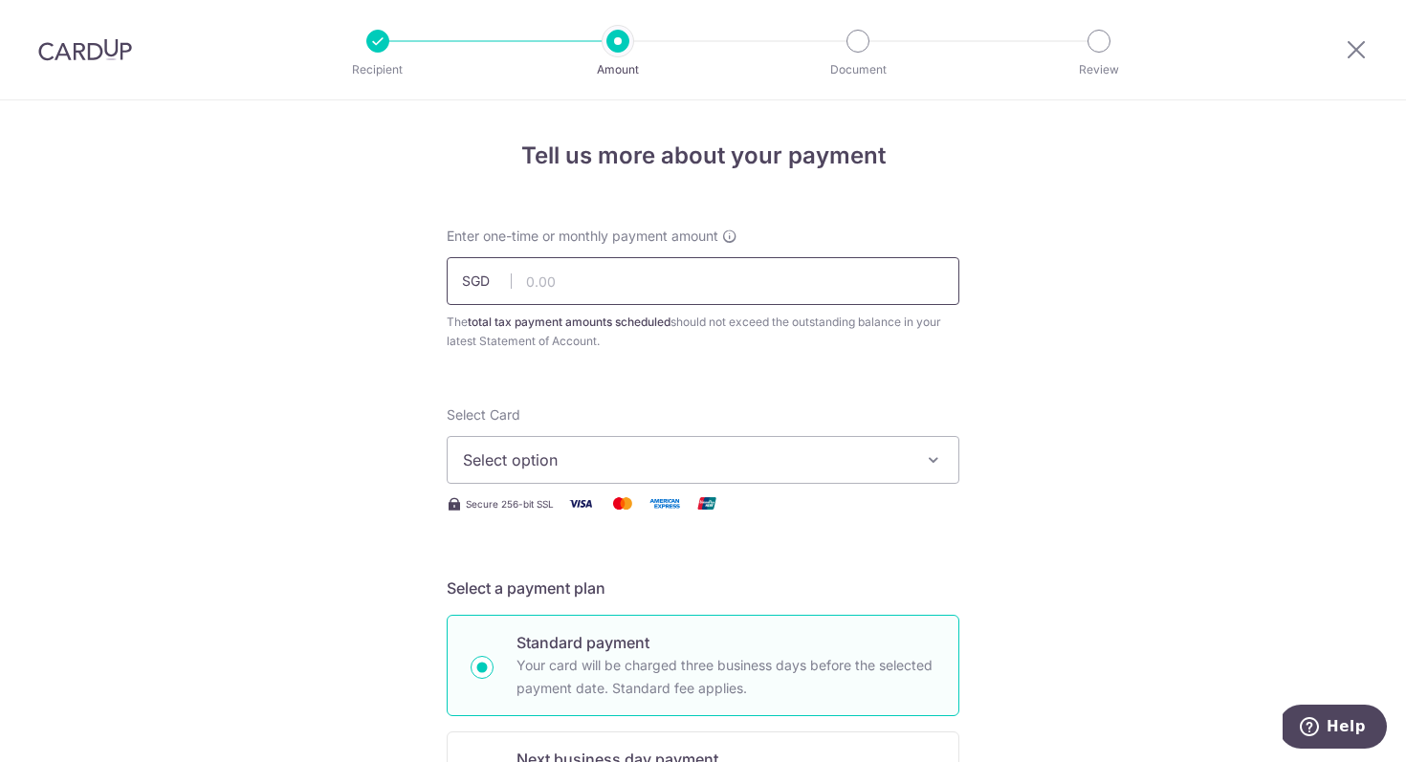
click at [732, 291] on input "text" at bounding box center [703, 281] width 513 height 48
type input "1,052.96"
click at [612, 454] on span "Select option" at bounding box center [686, 460] width 446 height 23
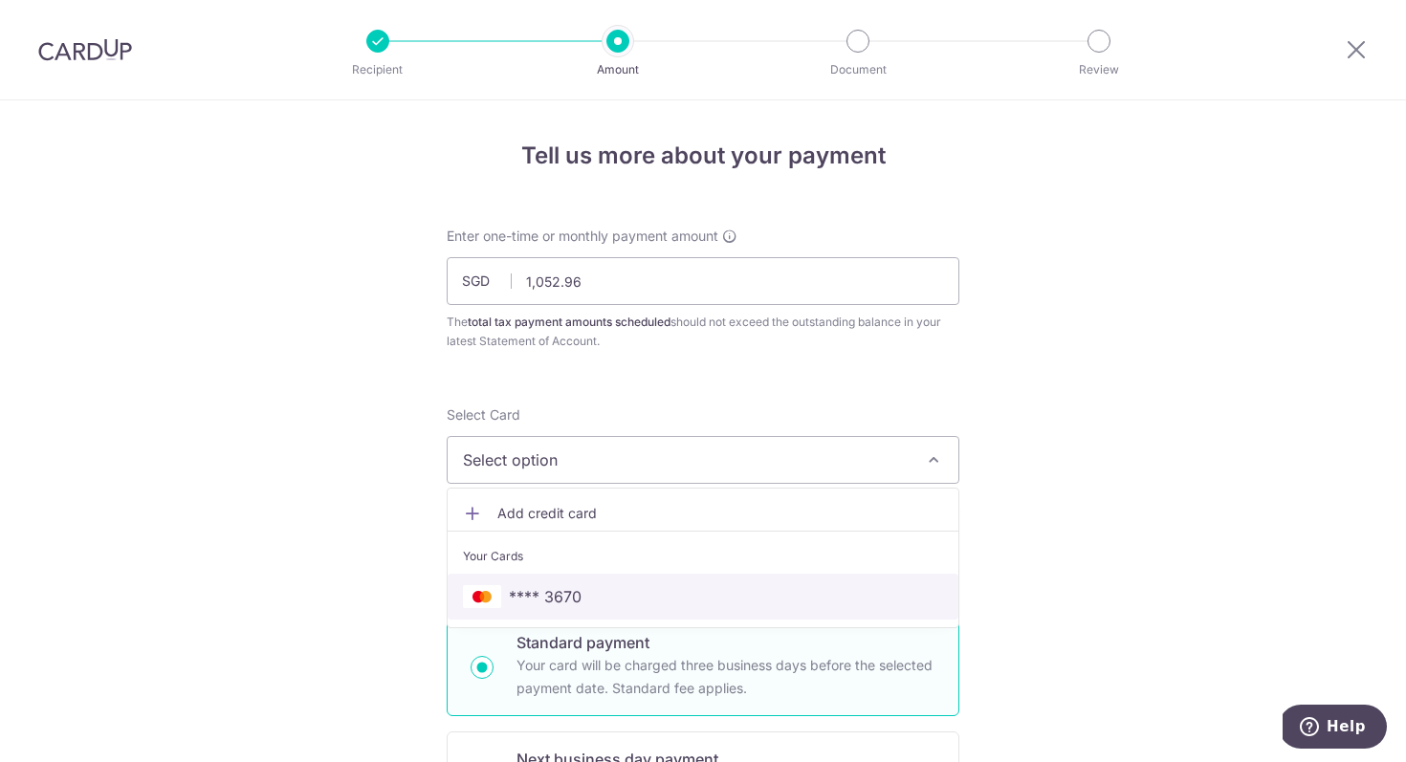
click at [591, 602] on span "**** 3670" at bounding box center [703, 596] width 480 height 23
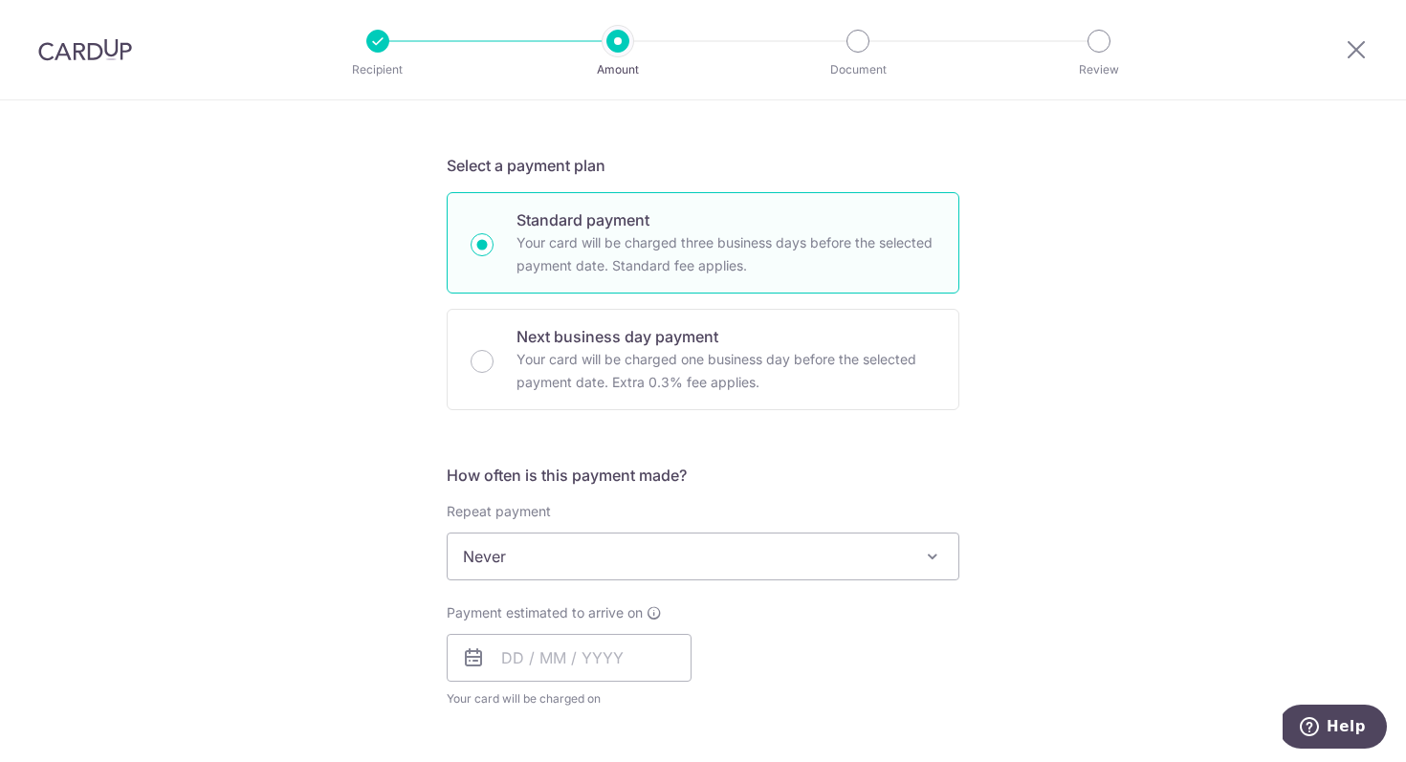
scroll to position [494, 0]
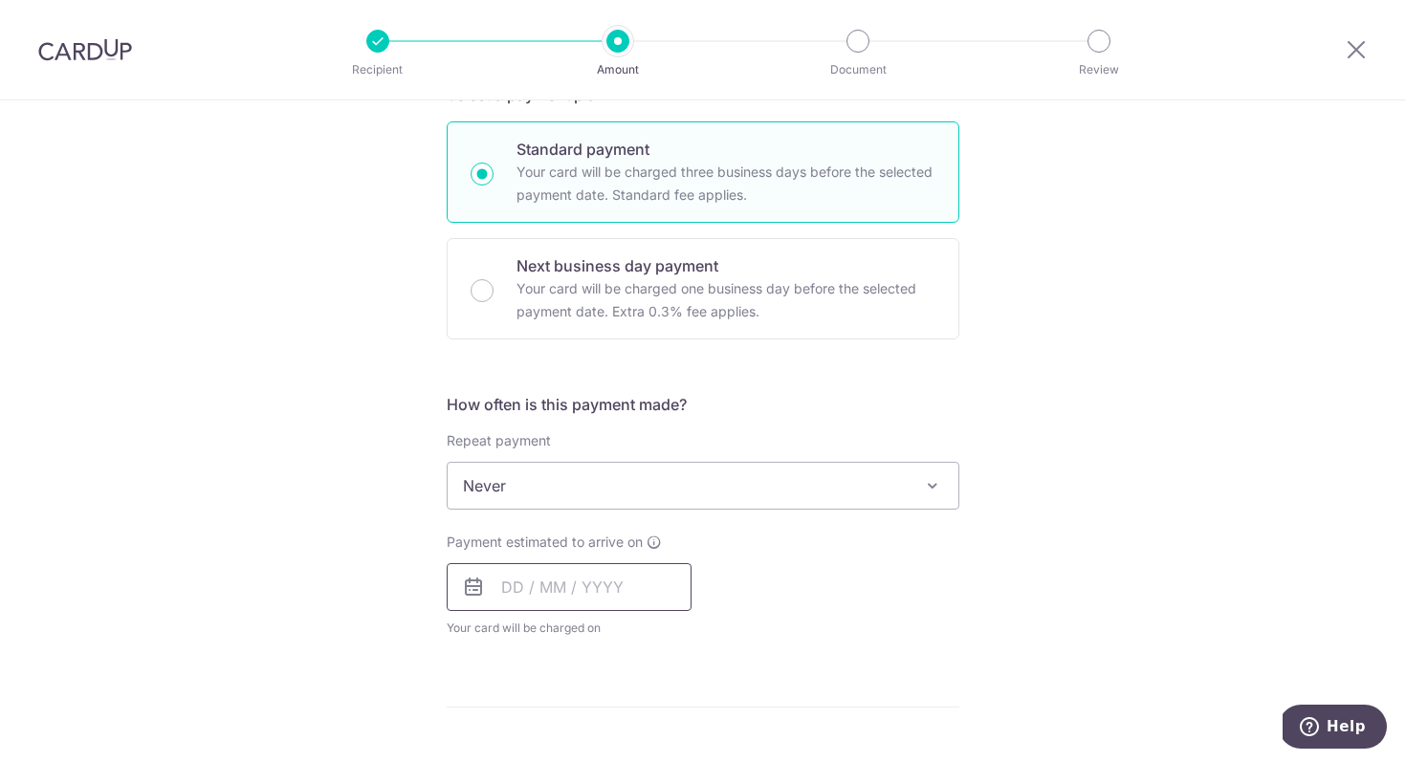
click at [581, 589] on input "text" at bounding box center [569, 587] width 245 height 48
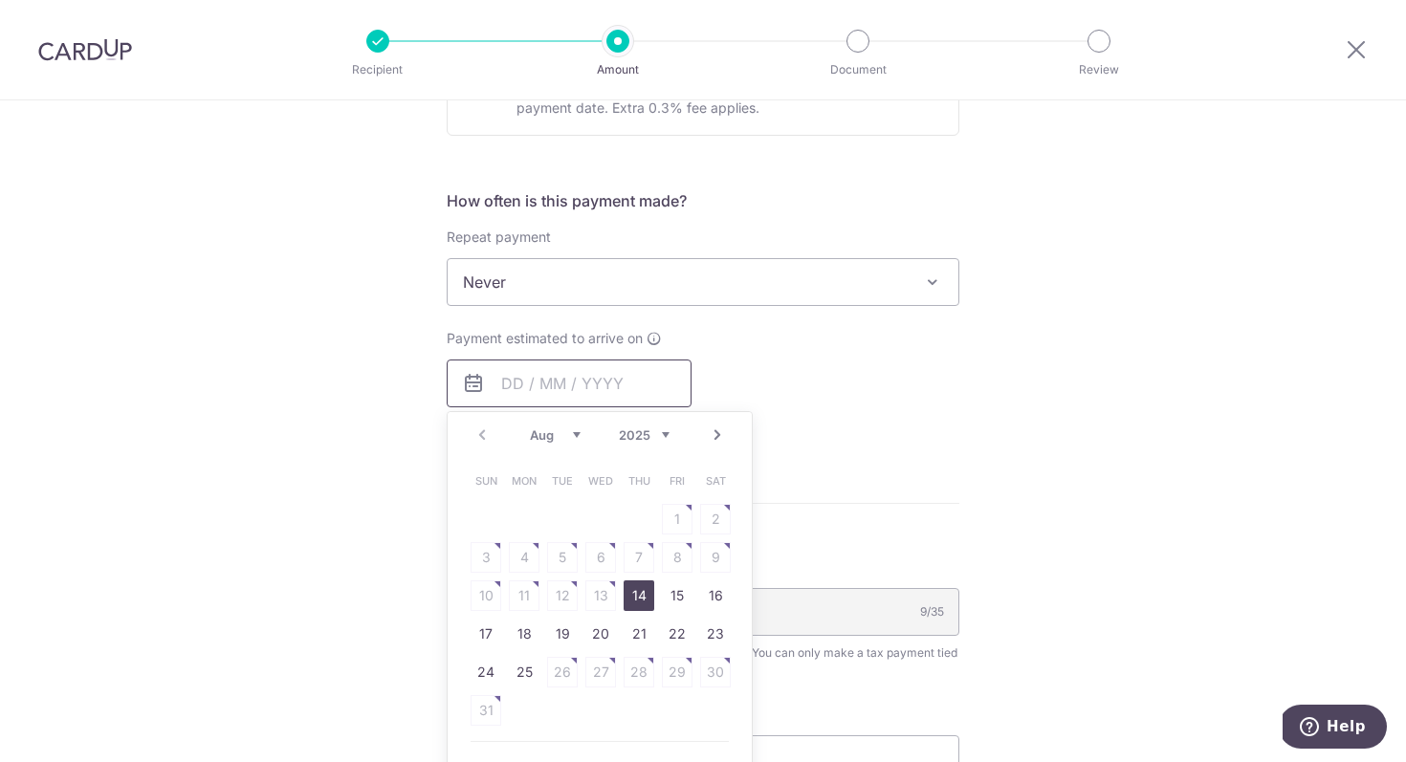
scroll to position [699, 0]
click at [521, 673] on link "25" at bounding box center [524, 670] width 31 height 31
type input "25/08/2025"
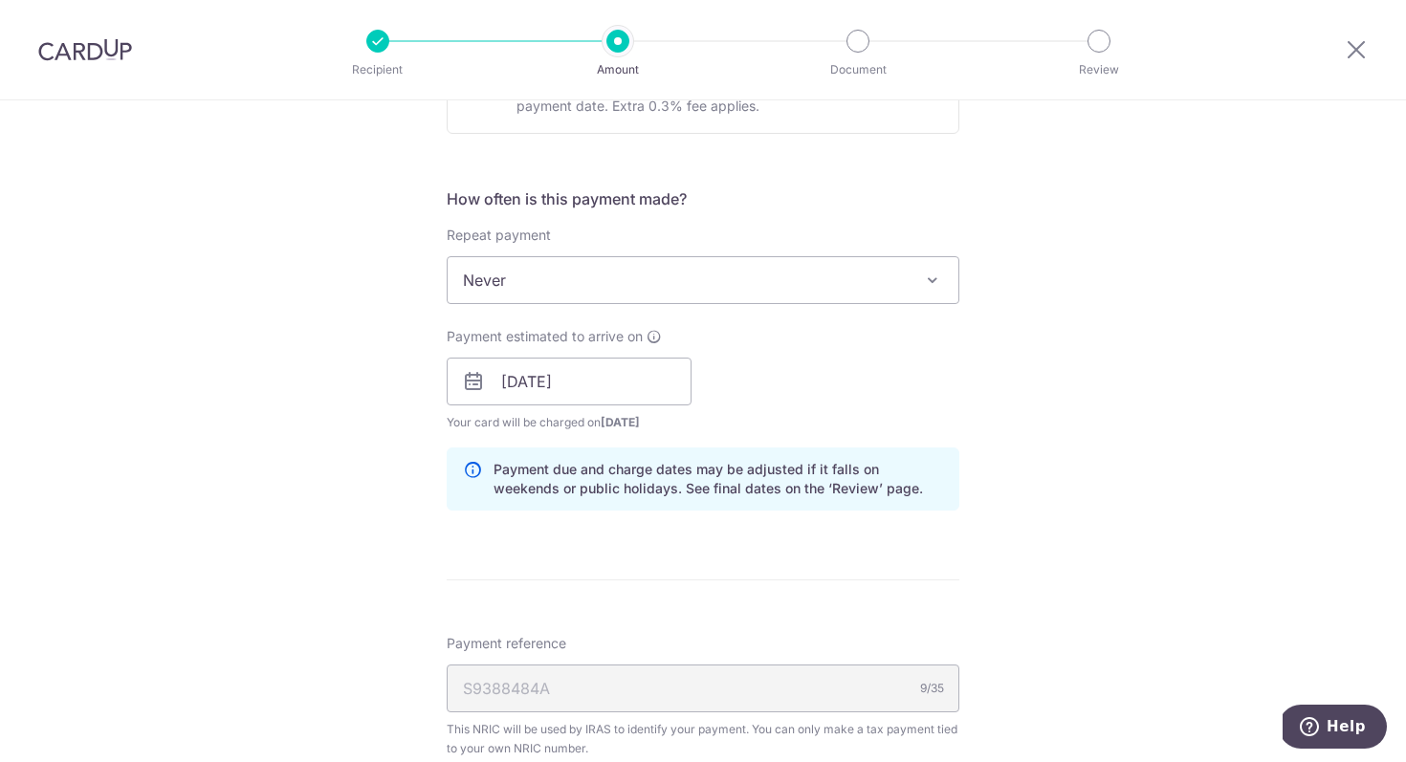
click at [945, 393] on div "Payment estimated to arrive on 25/08/2025 Prev Next Aug Sep Oct Nov Dec 2025 20…" at bounding box center [703, 379] width 536 height 105
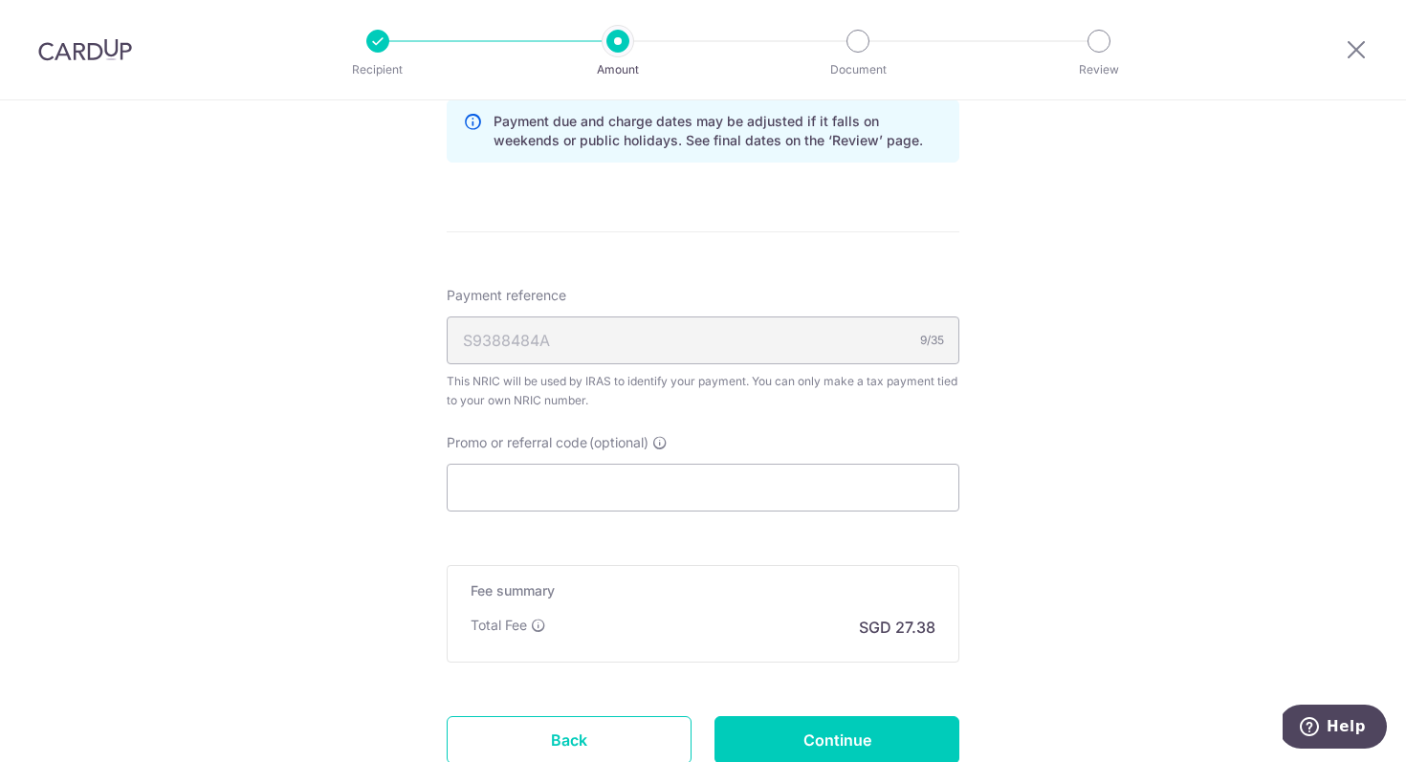
scroll to position [1159, 0]
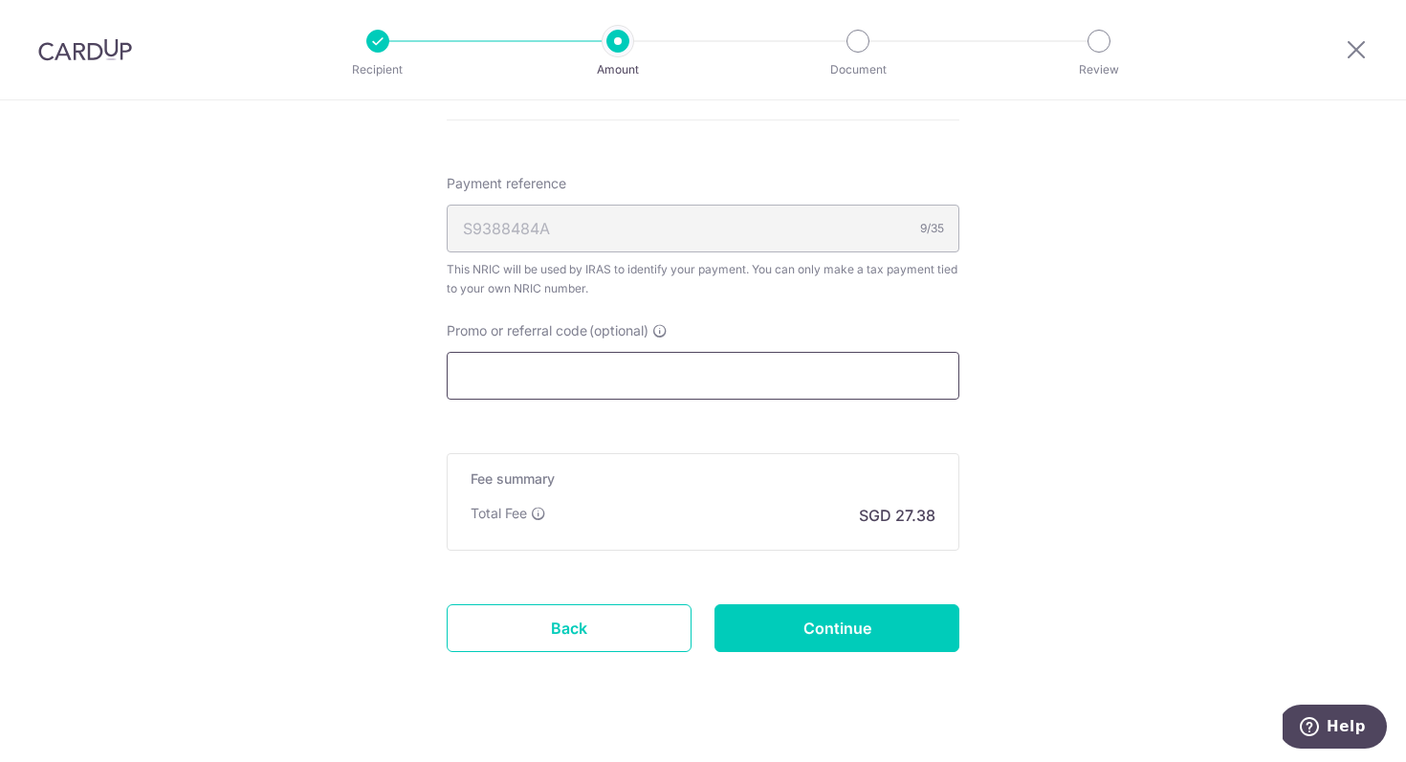
click at [755, 362] on input "Promo or referral code (optional)" at bounding box center [703, 376] width 513 height 48
paste input "MCTAX25"
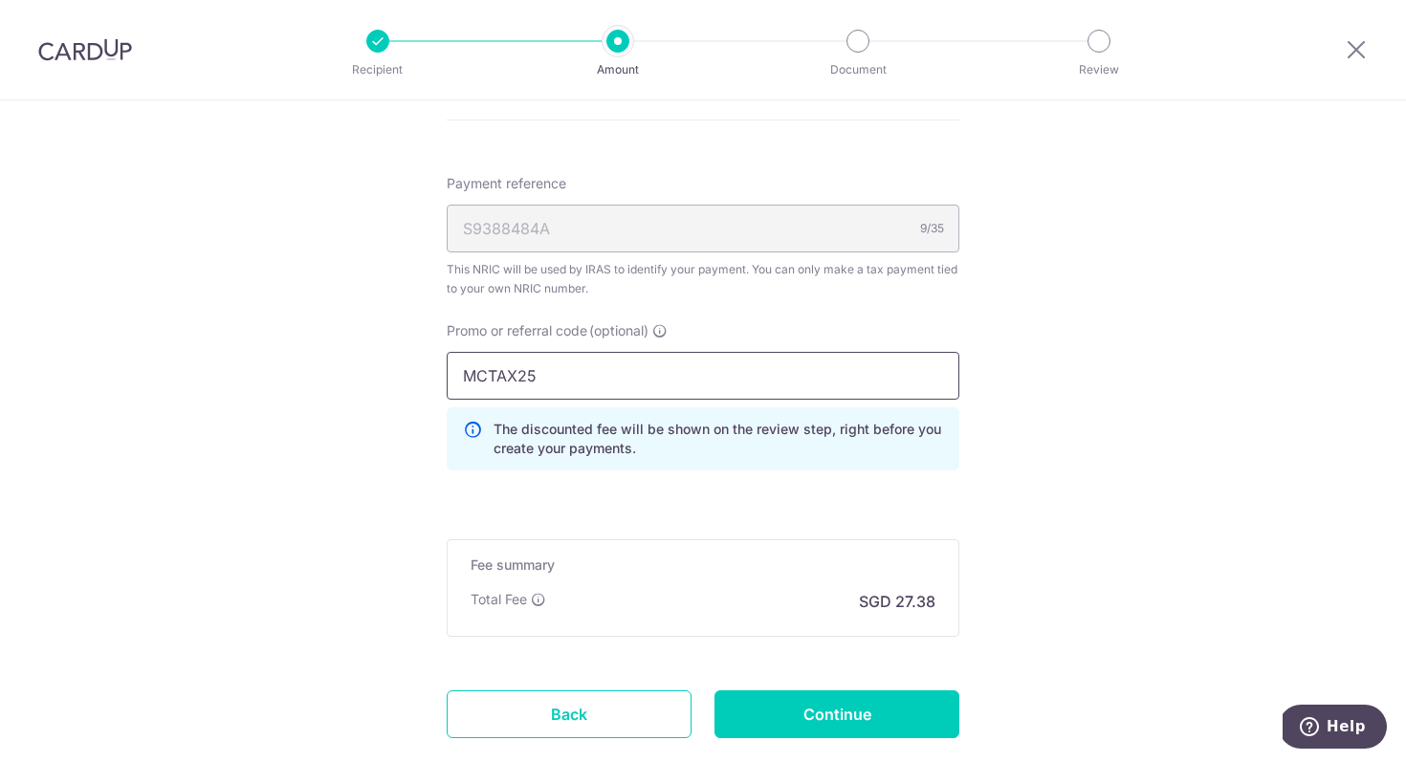
type input "MCTAX25"
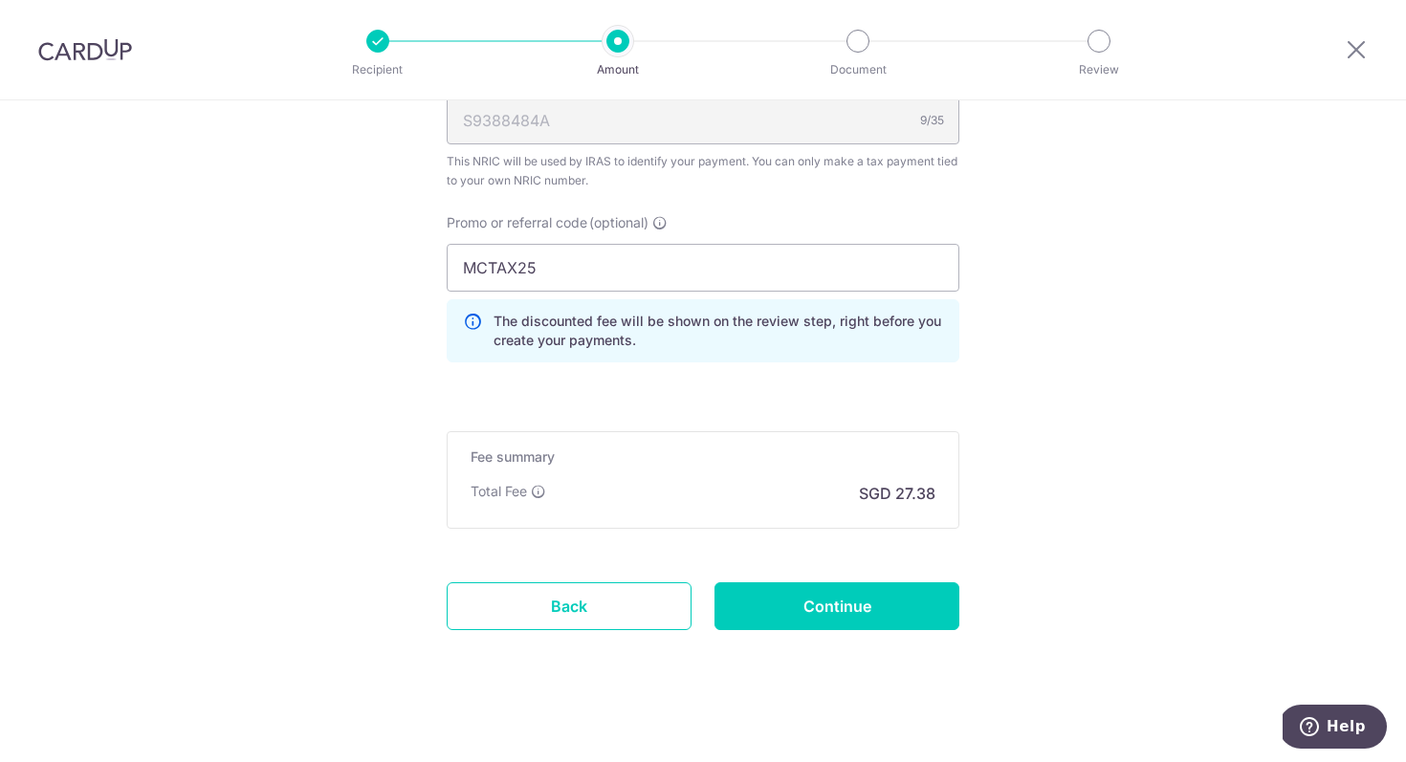
scroll to position [1279, 0]
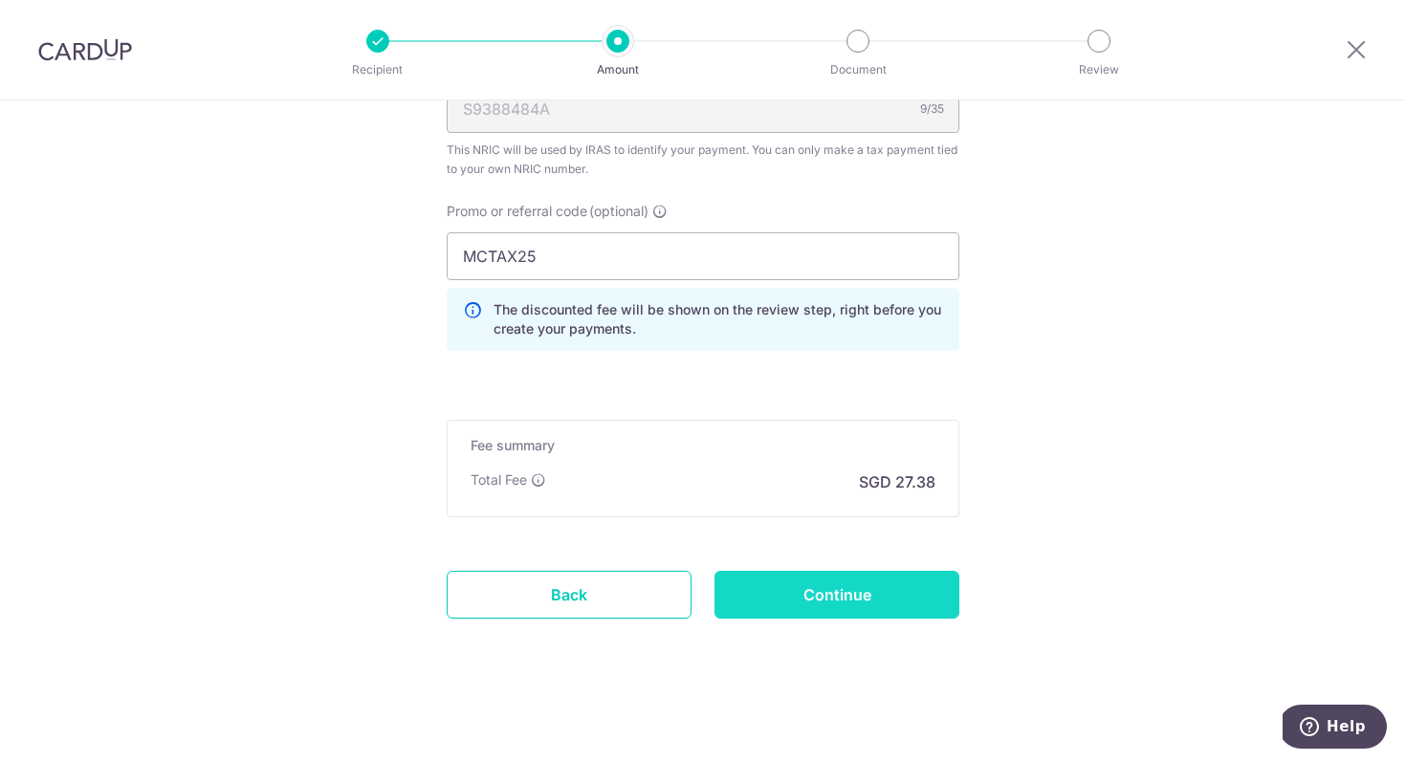
click at [885, 607] on input "Continue" at bounding box center [836, 595] width 245 height 48
type input "Create Schedule"
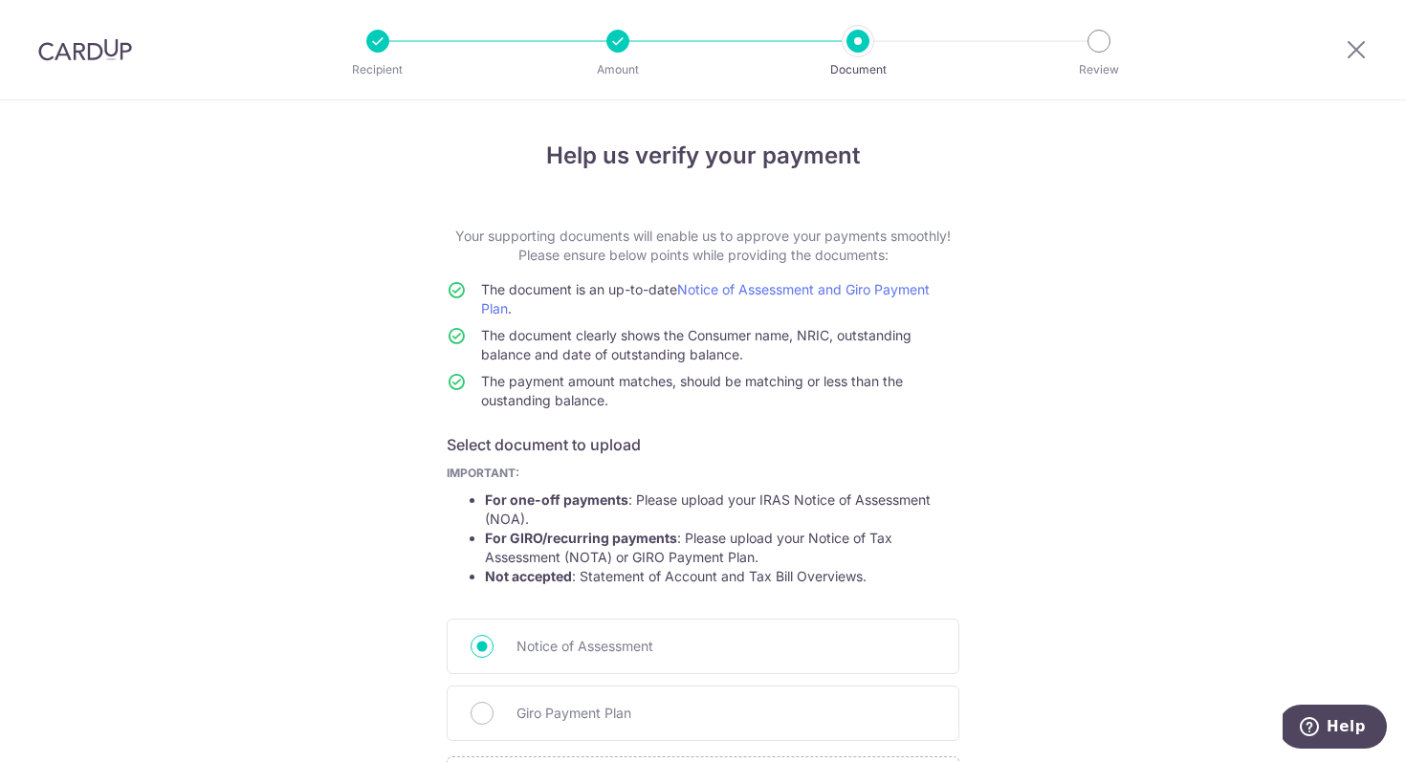
scroll to position [214, 0]
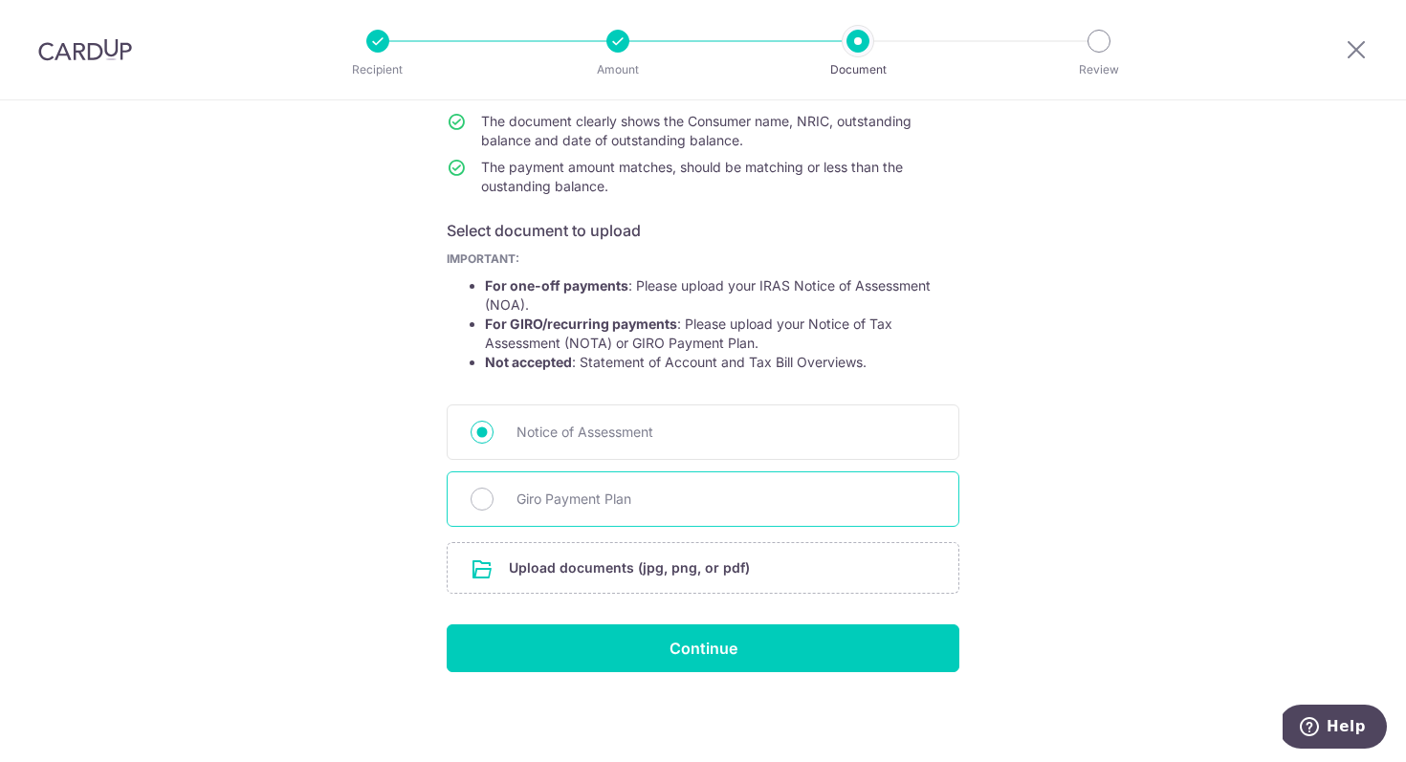
click at [519, 491] on span "Giro Payment Plan" at bounding box center [725, 499] width 419 height 23
click at [494, 491] on input "Giro Payment Plan" at bounding box center [482, 499] width 23 height 23
radio input "true"
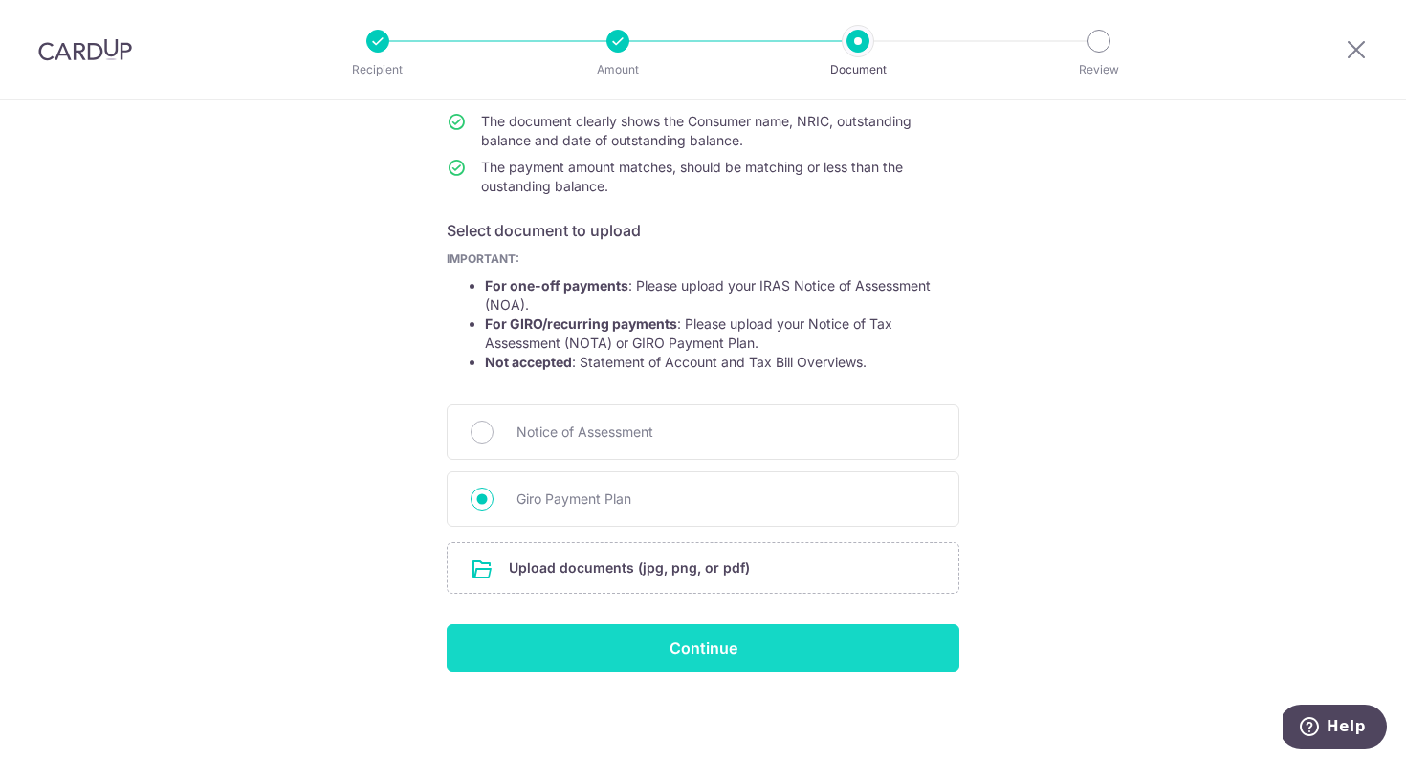
click at [583, 662] on input "Continue" at bounding box center [703, 649] width 513 height 48
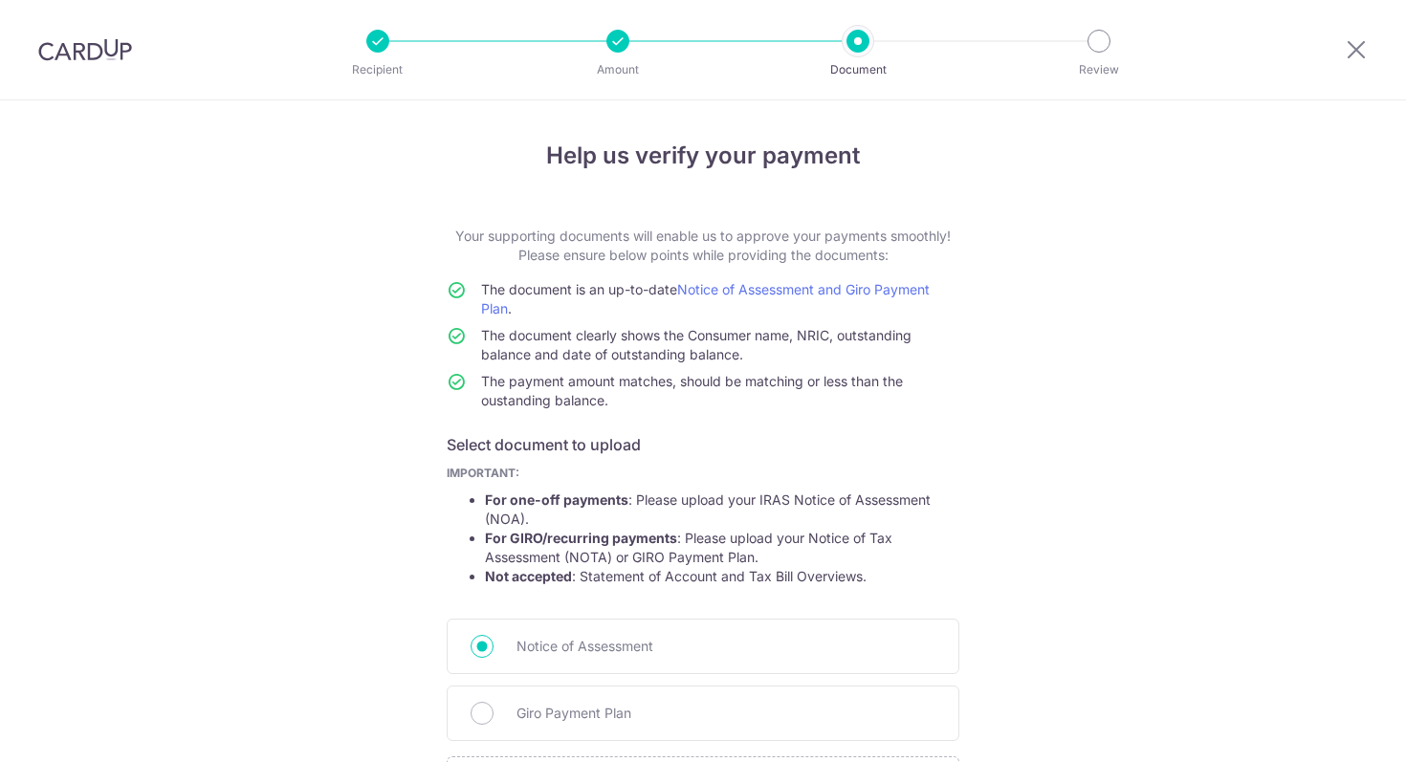
scroll to position [241, 0]
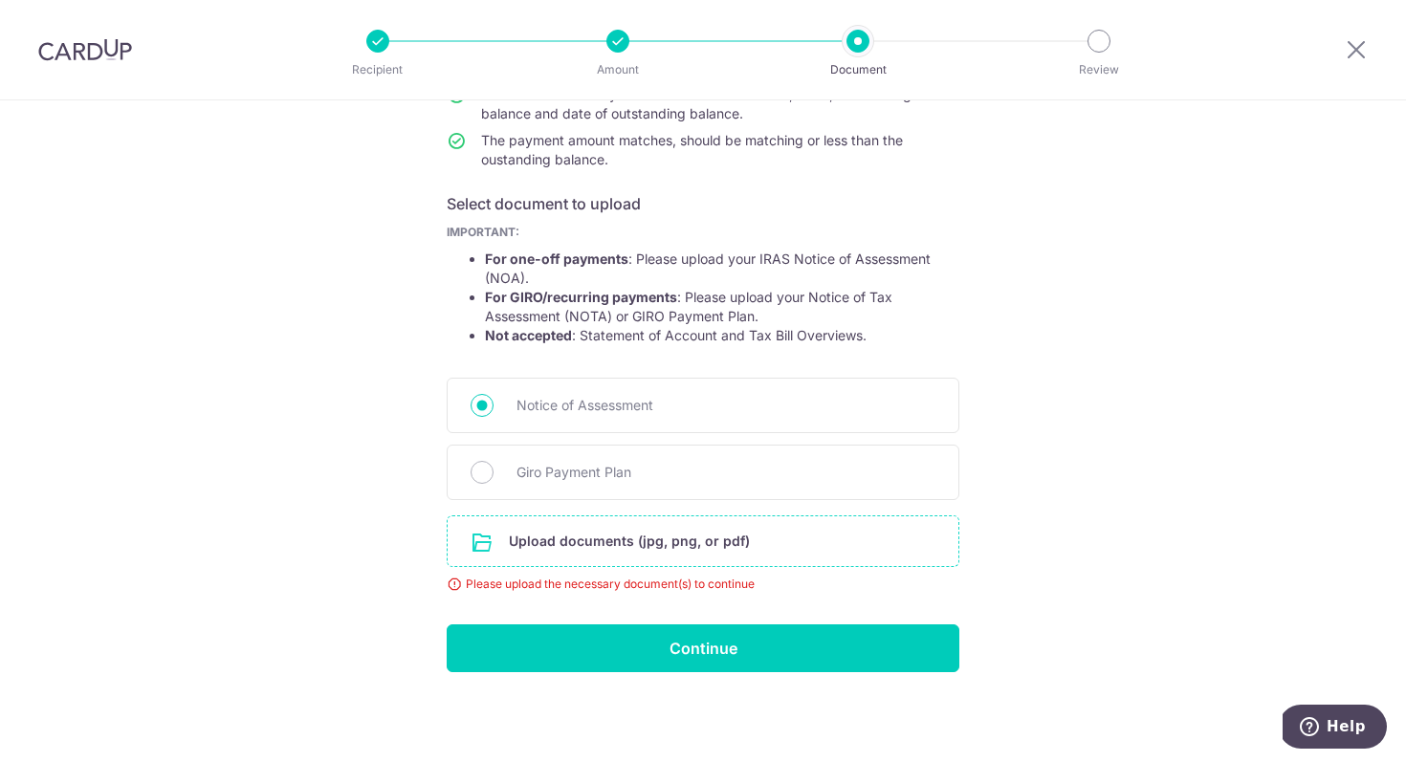
click at [652, 555] on input "file" at bounding box center [703, 541] width 511 height 50
click at [629, 459] on div "Giro Payment Plan" at bounding box center [703, 472] width 513 height 55
click at [583, 500] on form "Your supporting documents will enable us to approve your payments smoothly! Ple…" at bounding box center [703, 329] width 513 height 687
click at [583, 465] on span "Giro Payment Plan" at bounding box center [725, 472] width 419 height 23
click at [494, 465] on input "Giro Payment Plan" at bounding box center [482, 472] width 23 height 23
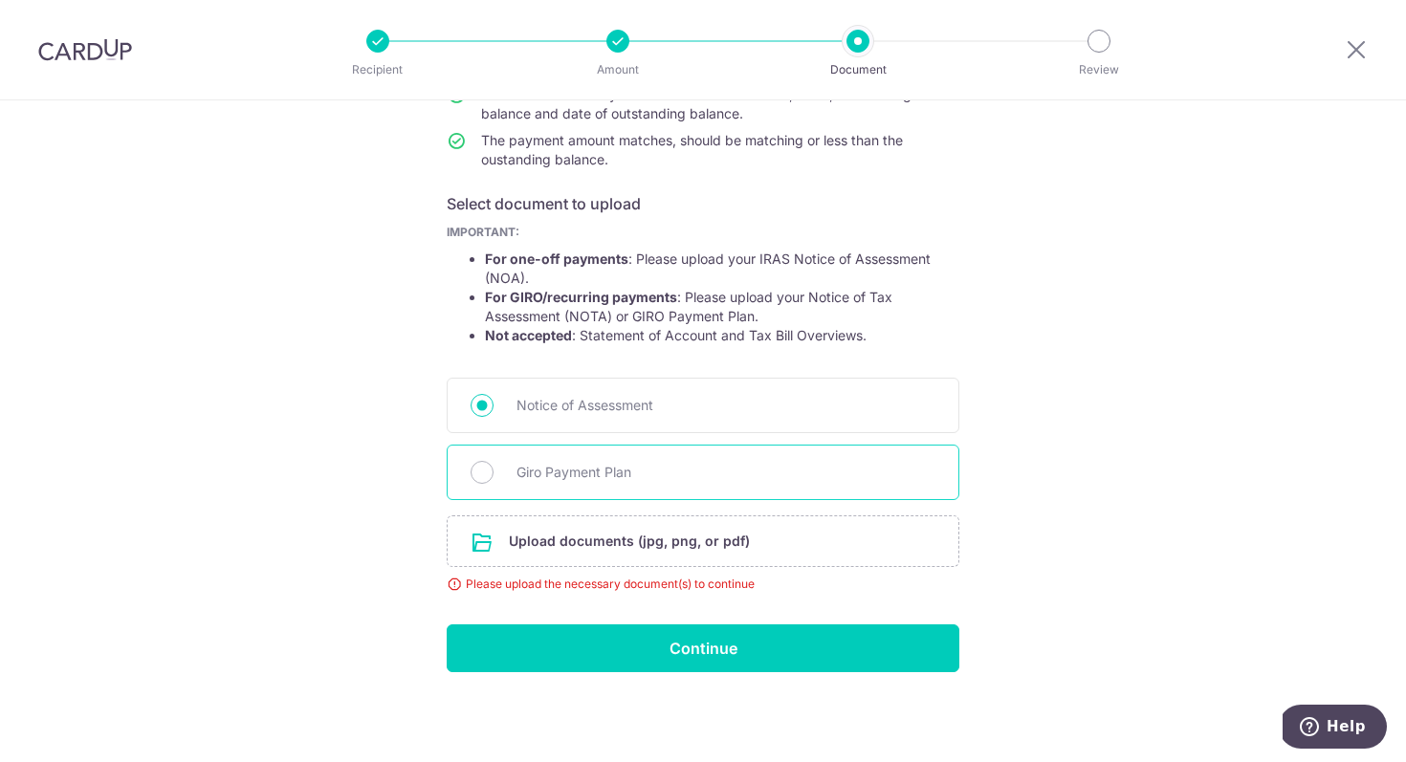
radio input "true"
click at [571, 544] on input "file" at bounding box center [703, 541] width 511 height 50
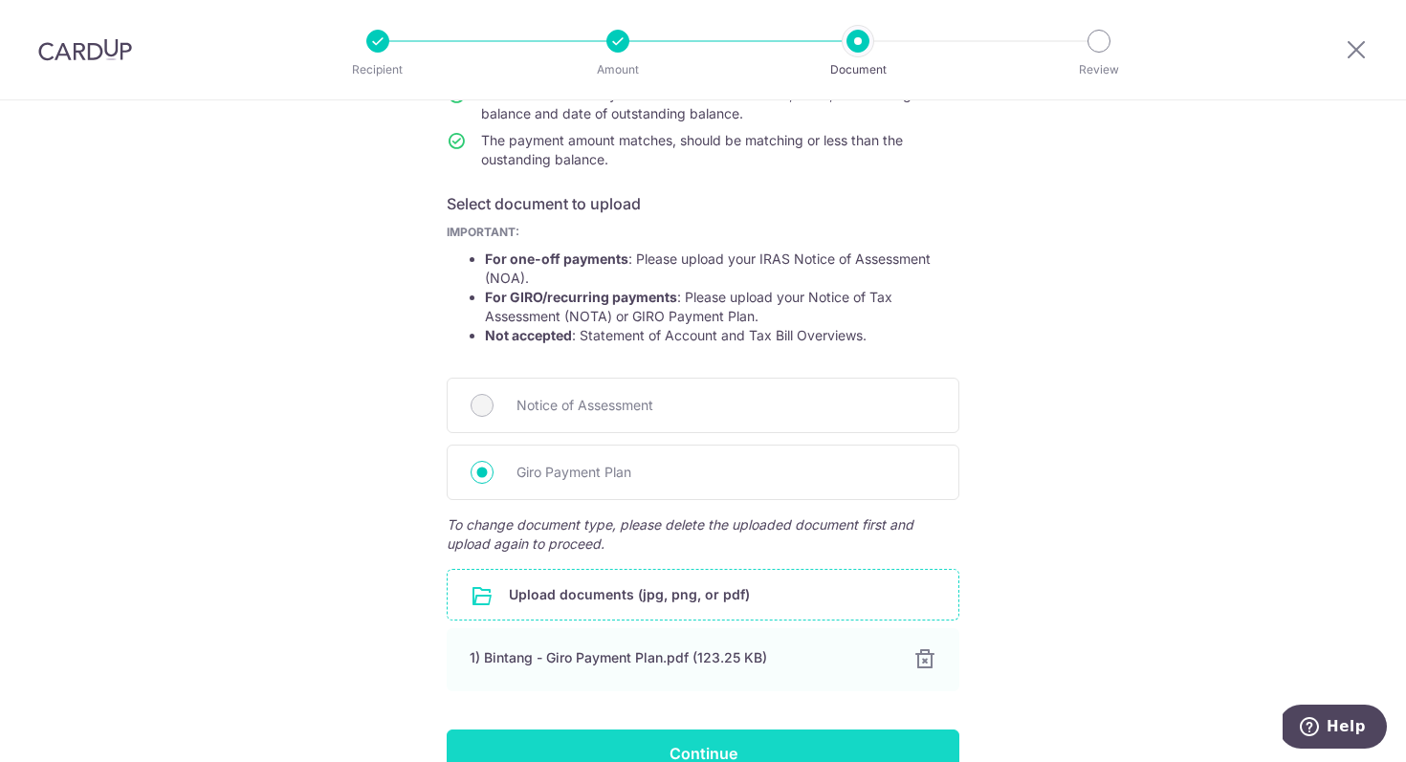
click at [801, 750] on input "Continue" at bounding box center [703, 754] width 513 height 48
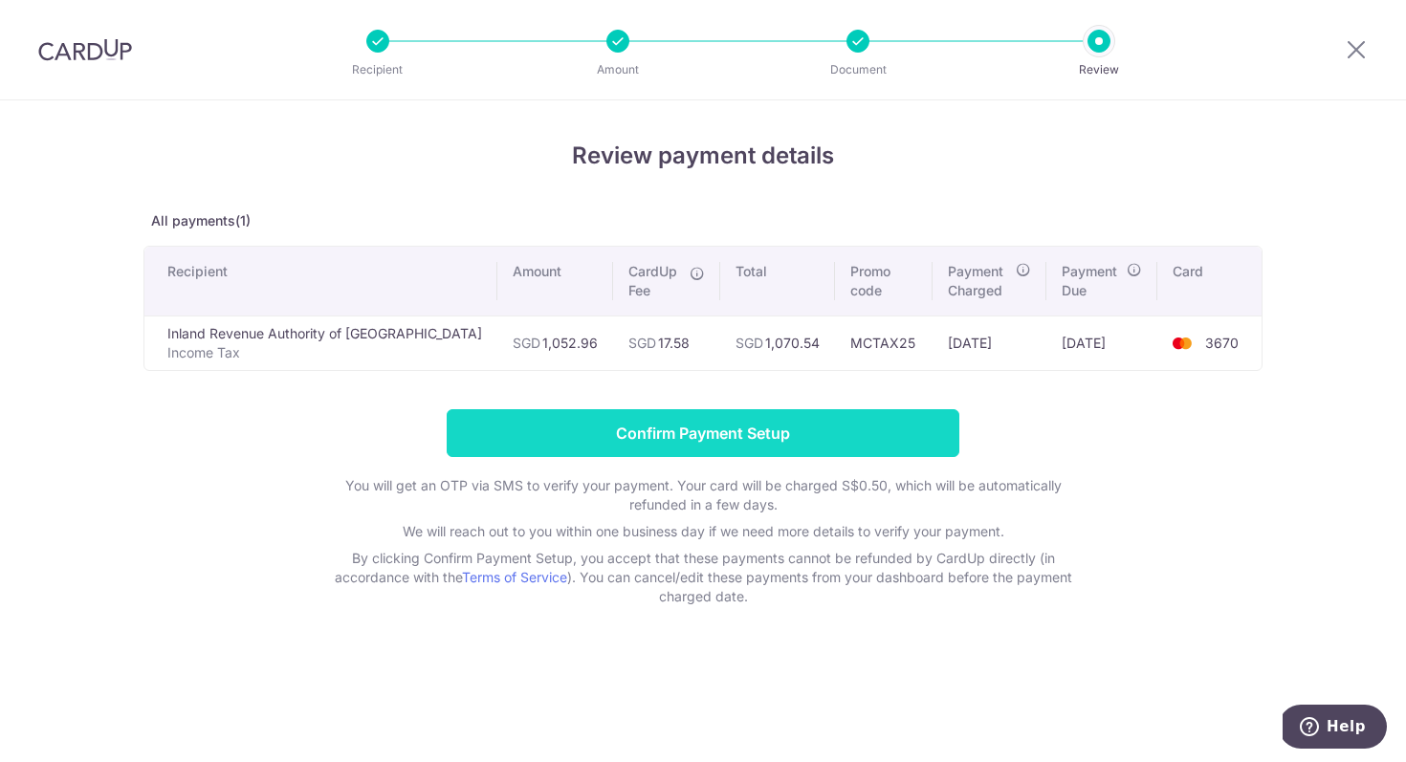
click at [812, 431] on input "Confirm Payment Setup" at bounding box center [703, 433] width 513 height 48
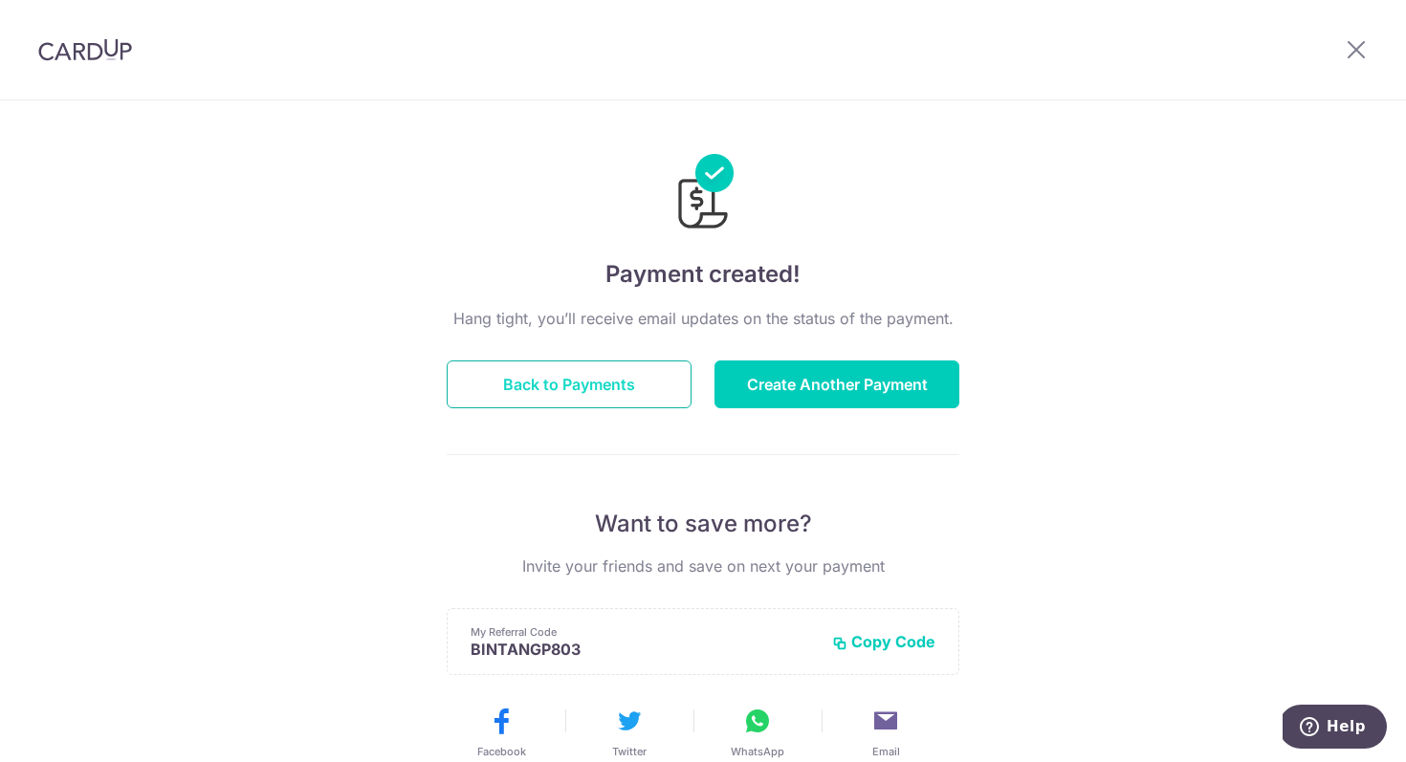
click at [620, 379] on button "Back to Payments" at bounding box center [569, 385] width 245 height 48
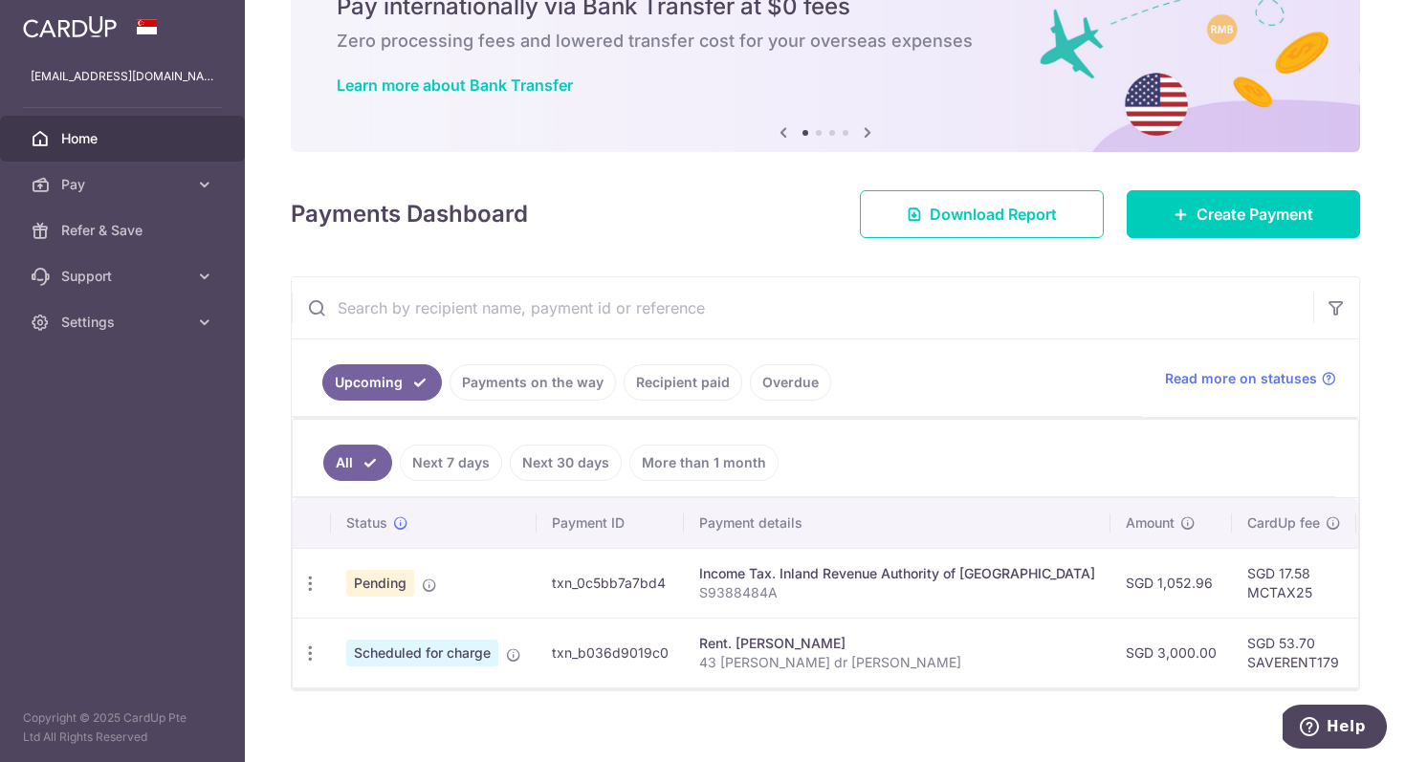
scroll to position [112, 0]
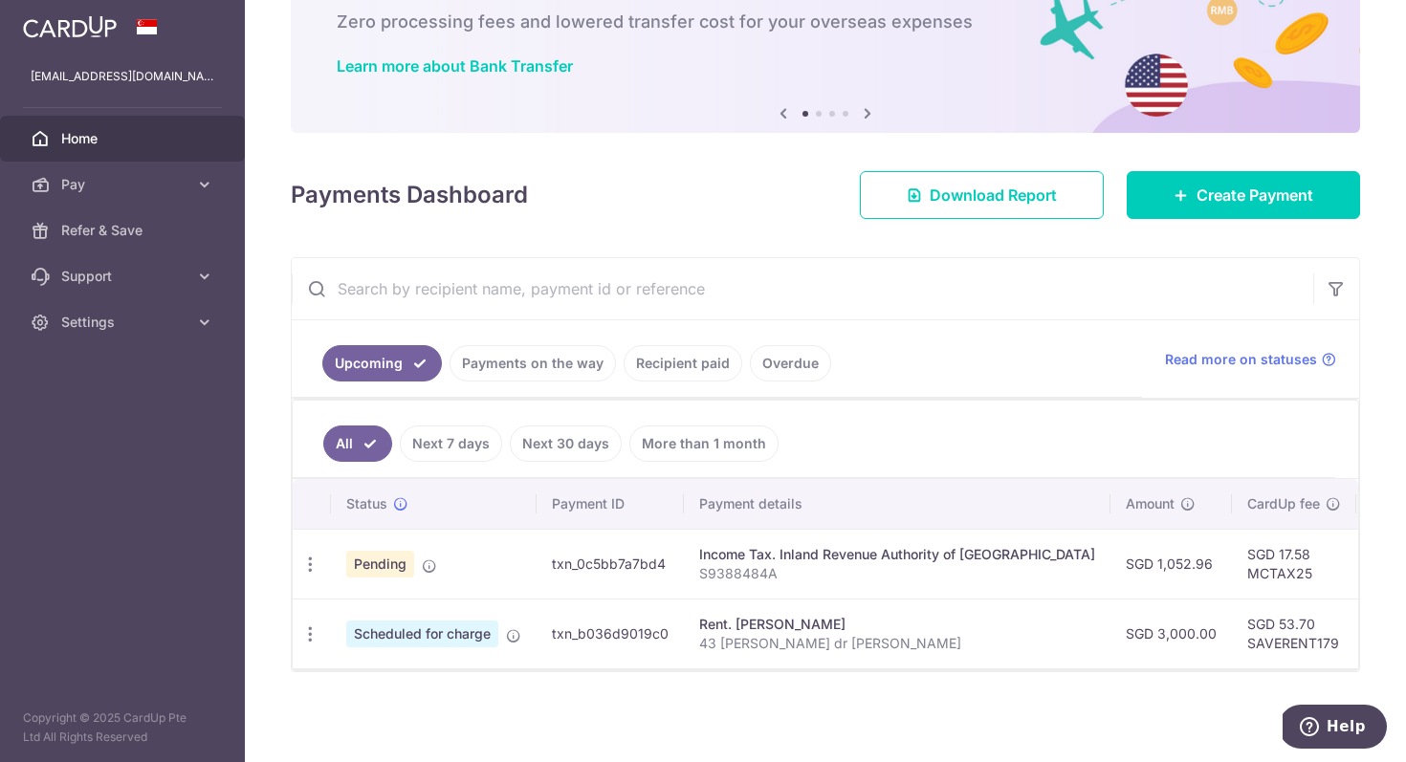
click at [674, 365] on link "Recipient paid" at bounding box center [683, 363] width 119 height 36
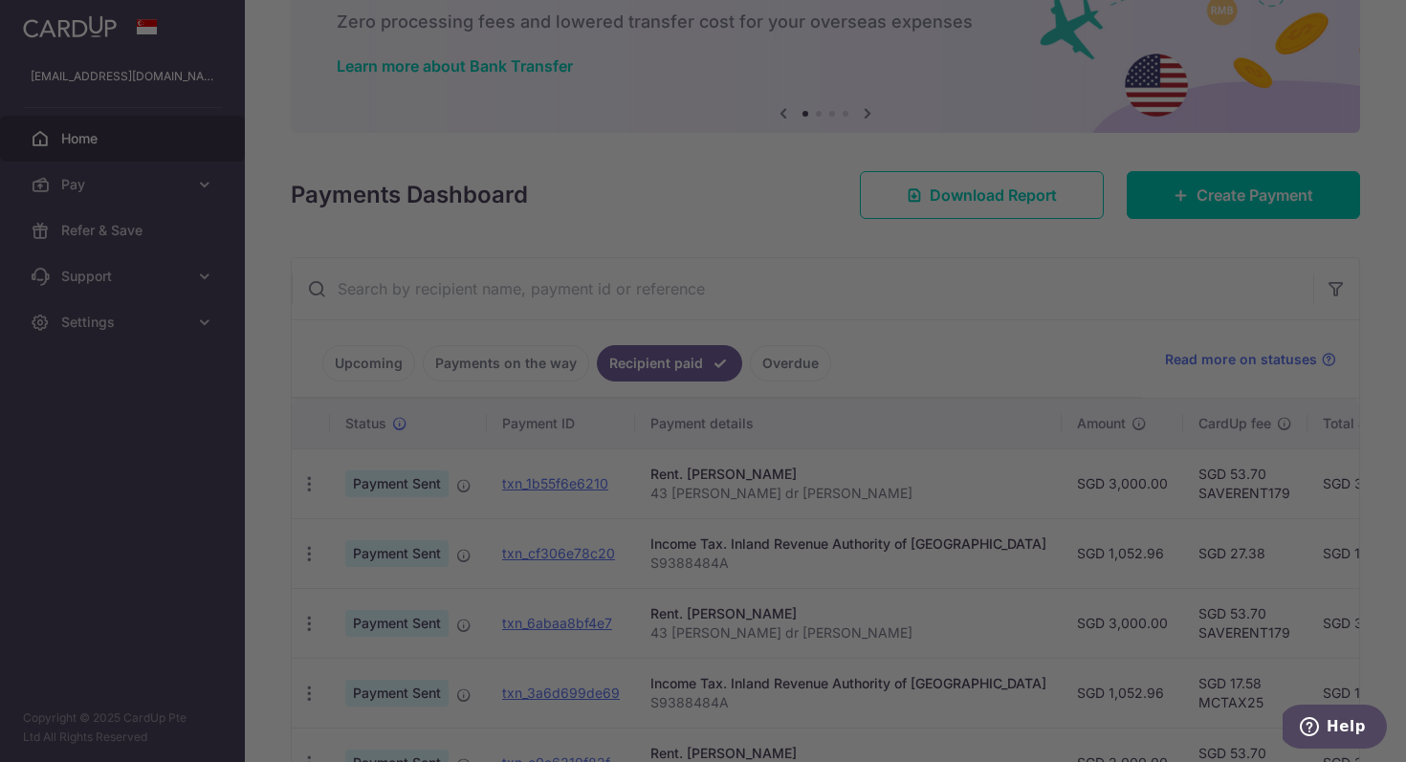
click at [987, 313] on div at bounding box center [710, 385] width 1420 height 770
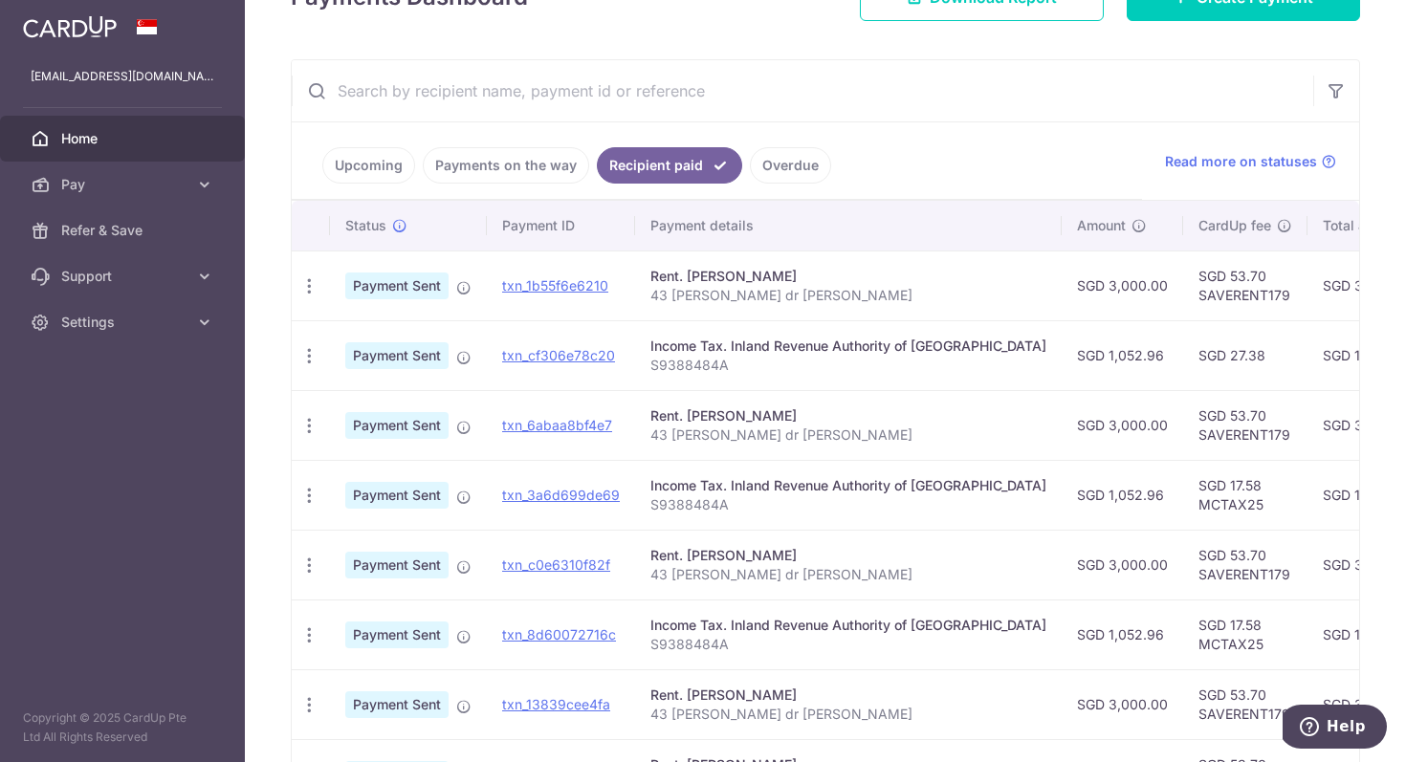
scroll to position [311, 0]
click at [376, 156] on link "Upcoming" at bounding box center [368, 164] width 93 height 36
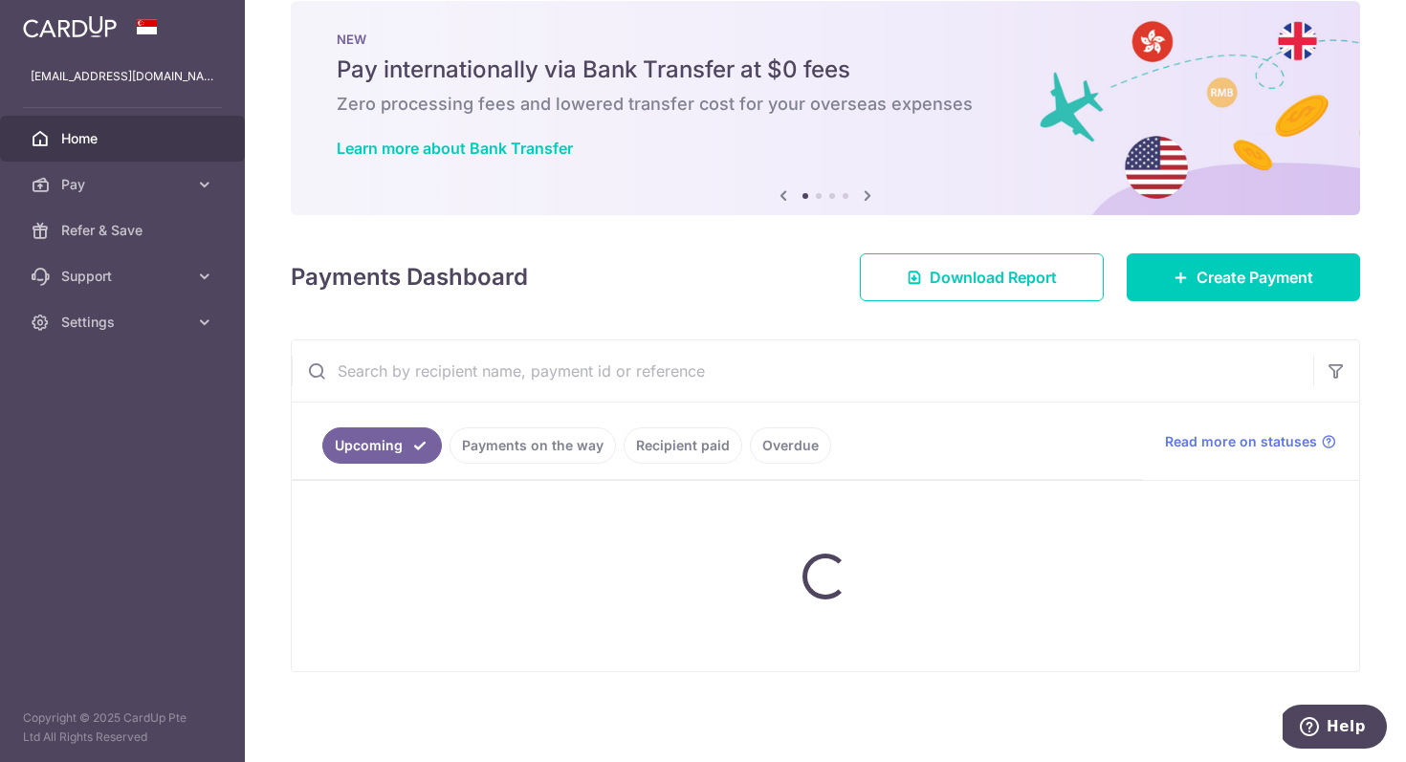
scroll to position [112, 0]
